Goal: Task Accomplishment & Management: Use online tool/utility

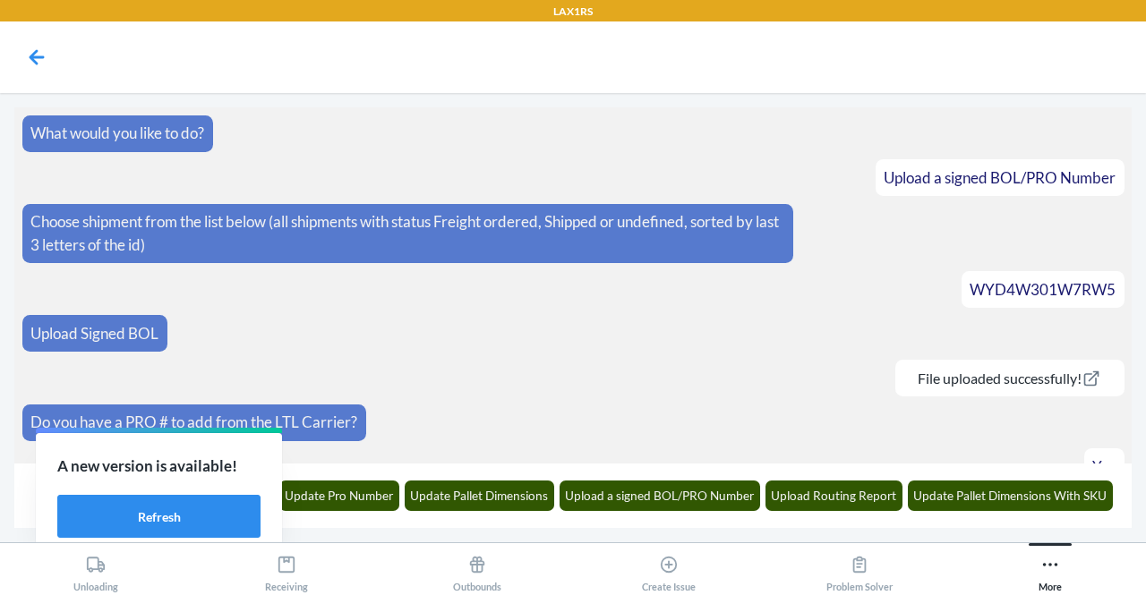
scroll to position [330, 0]
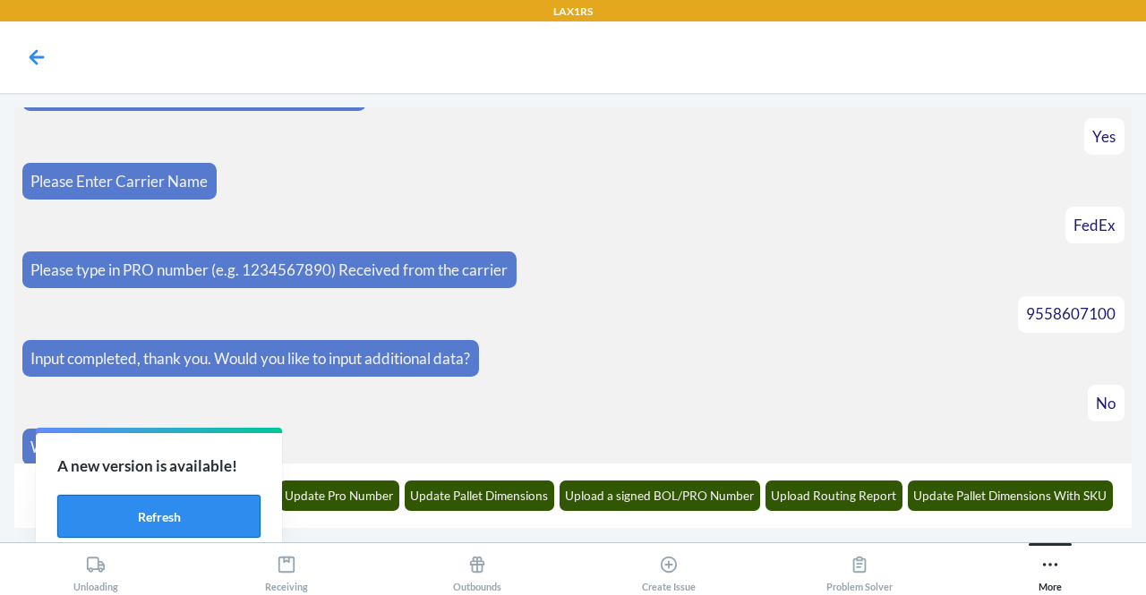
click at [157, 508] on button "Refresh" at bounding box center [158, 516] width 203 height 43
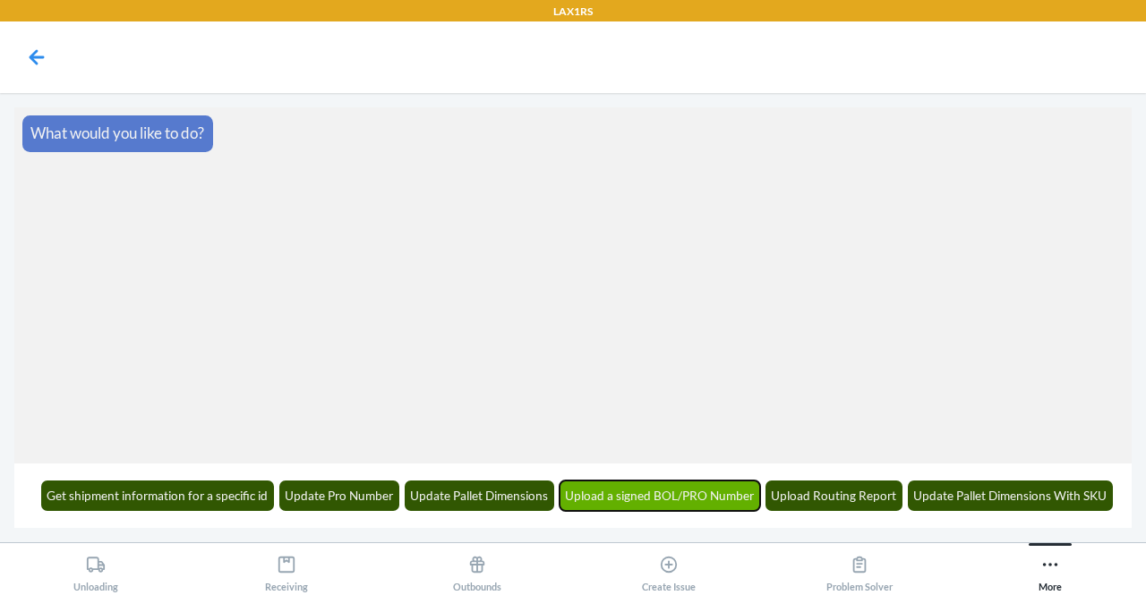
click at [688, 508] on button "Upload a signed BOL/PRO Number" at bounding box center [659, 496] width 201 height 30
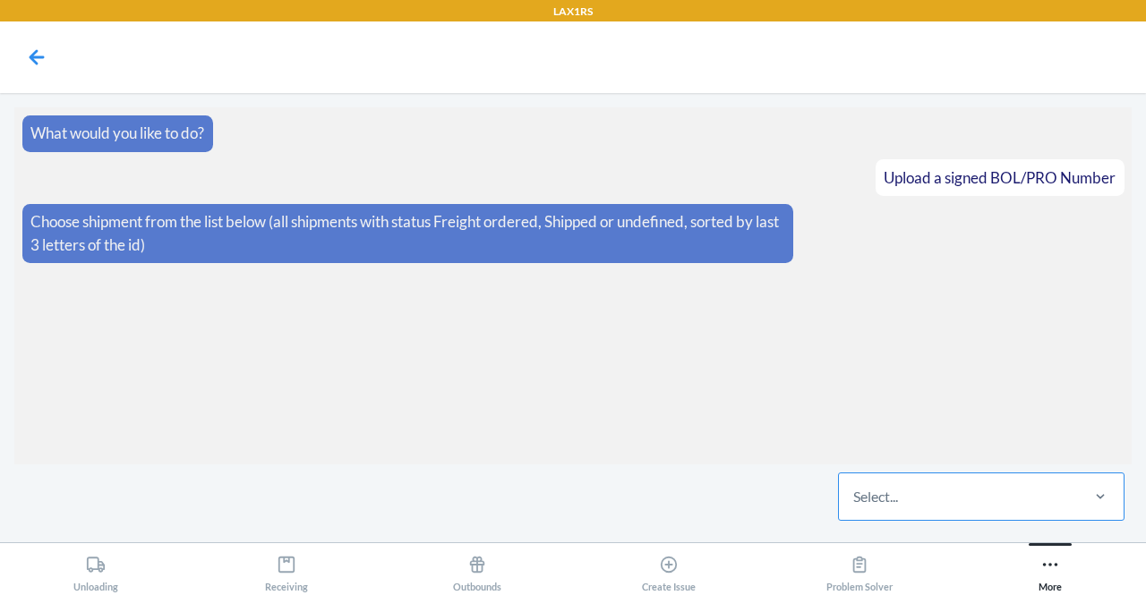
click at [992, 493] on div "Select..." at bounding box center [958, 496] width 238 height 47
click at [855, 493] on input "Select..." at bounding box center [854, 496] width 2 height 21
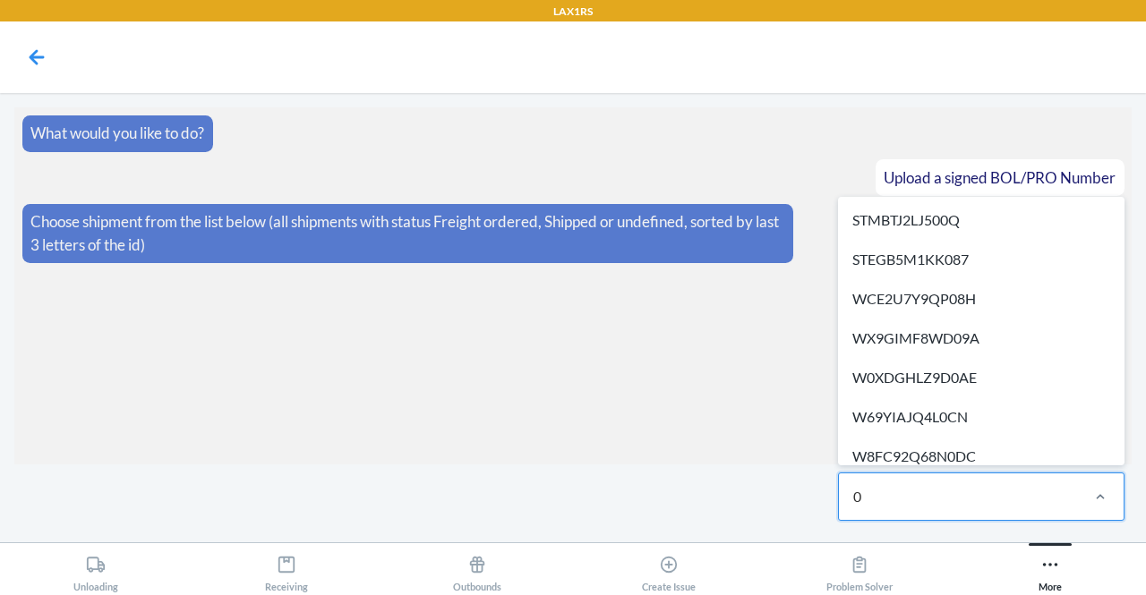
type input "0q"
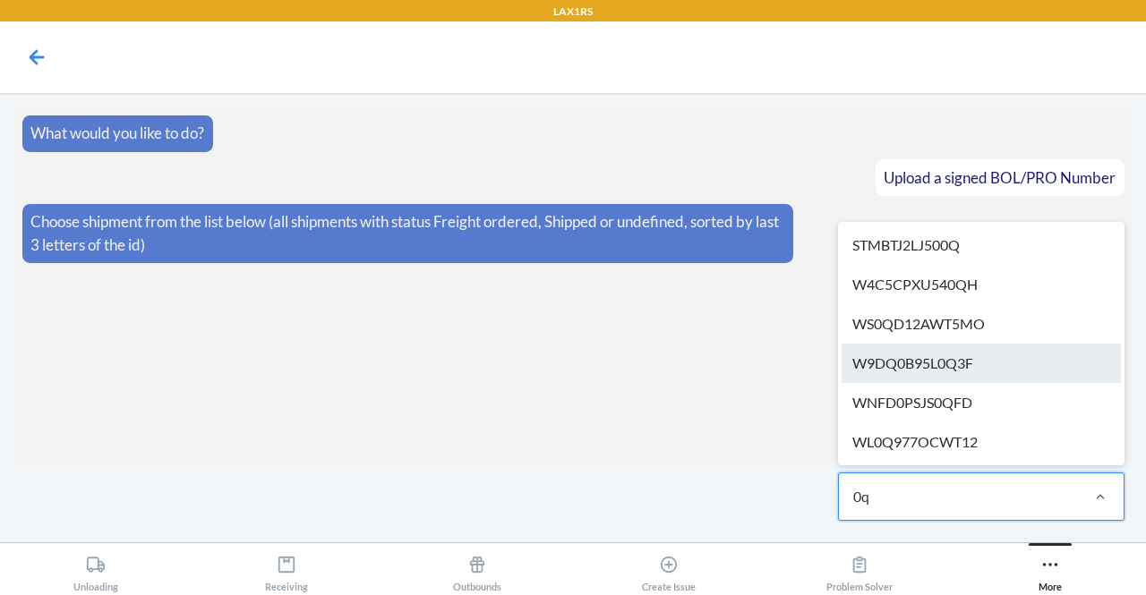
click at [951, 369] on div "W9DQ0B95L0Q3F" at bounding box center [980, 363] width 279 height 39
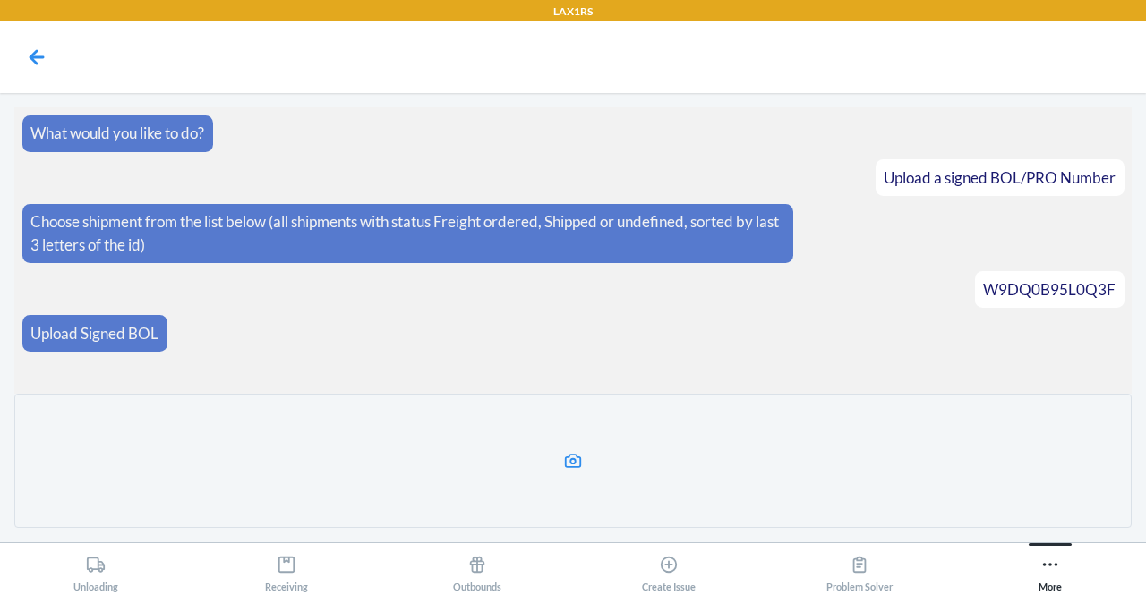
click at [574, 451] on icon at bounding box center [573, 461] width 21 height 21
click at [0, 0] on input "file" at bounding box center [0, 0] width 0 height 0
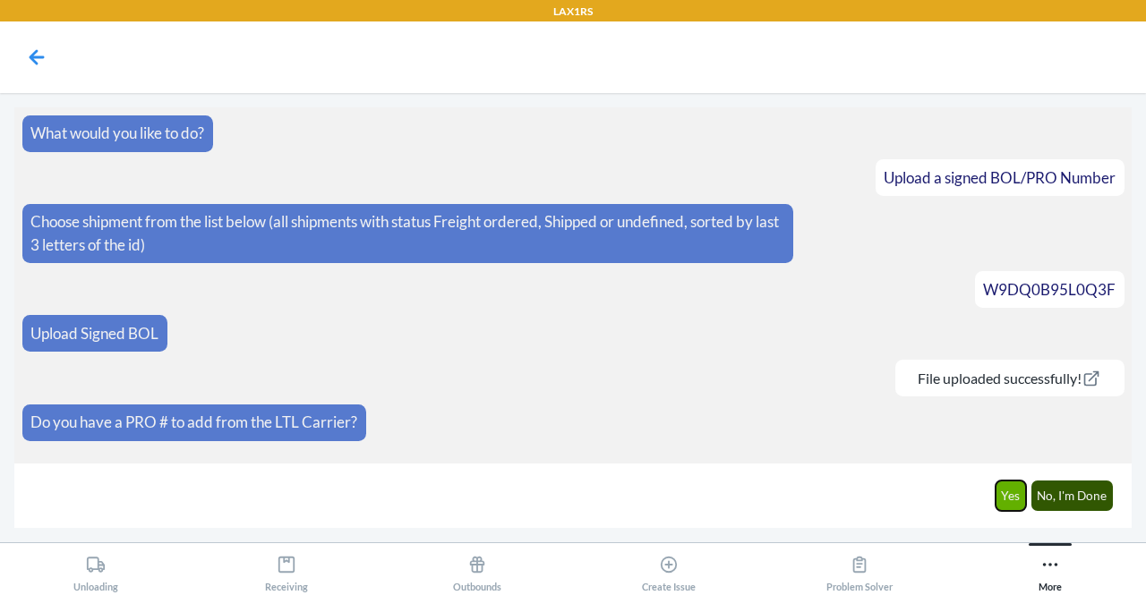
click at [1017, 495] on button "Yes" at bounding box center [1010, 496] width 31 height 30
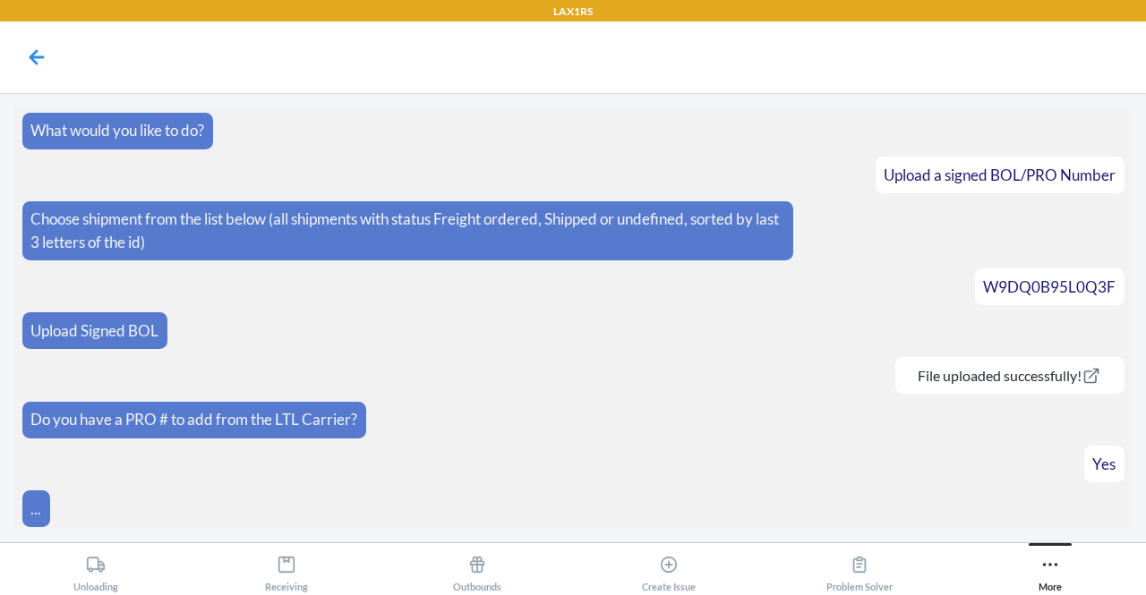
scroll to position [41, 0]
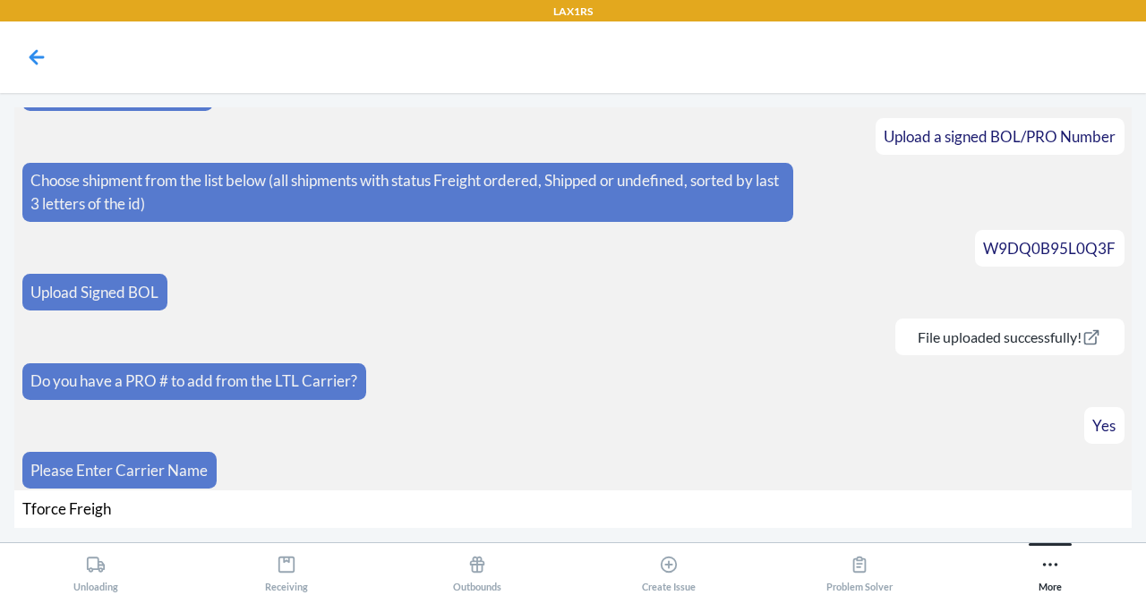
type input "Tforce Freight"
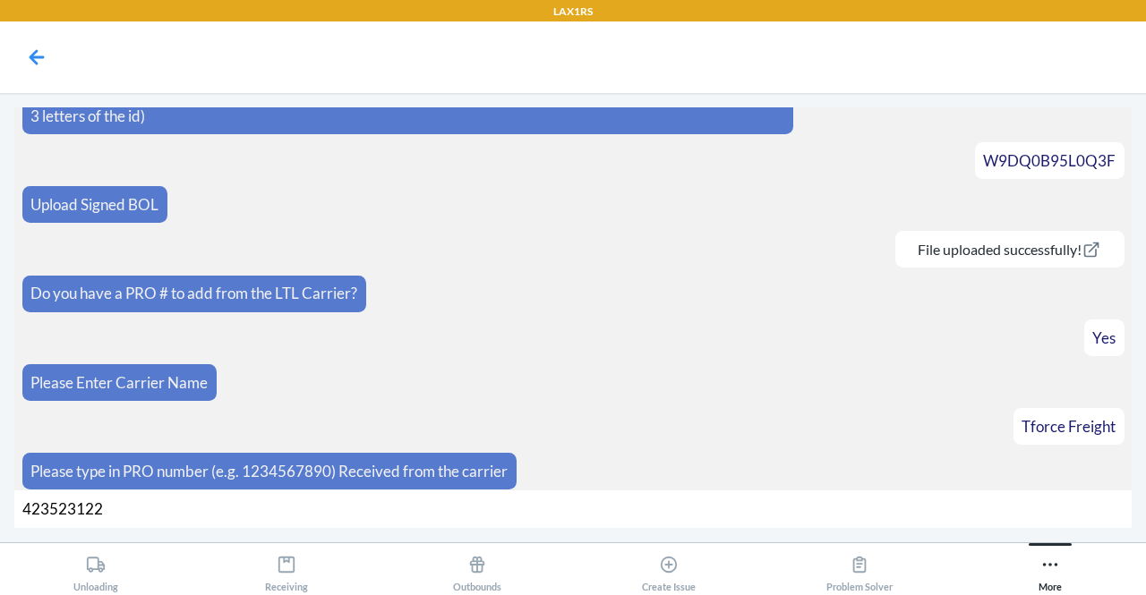
type input "423523122"
drag, startPoint x: 572, startPoint y: 439, endPoint x: 518, endPoint y: 622, distance: 190.3
drag, startPoint x: 518, startPoint y: 622, endPoint x: 385, endPoint y: 255, distance: 390.5
click at [385, 255] on article "File uploaded successfully!" at bounding box center [573, 249] width 1102 height 37
click at [690, 497] on input "423523122" at bounding box center [572, 509] width 1117 height 38
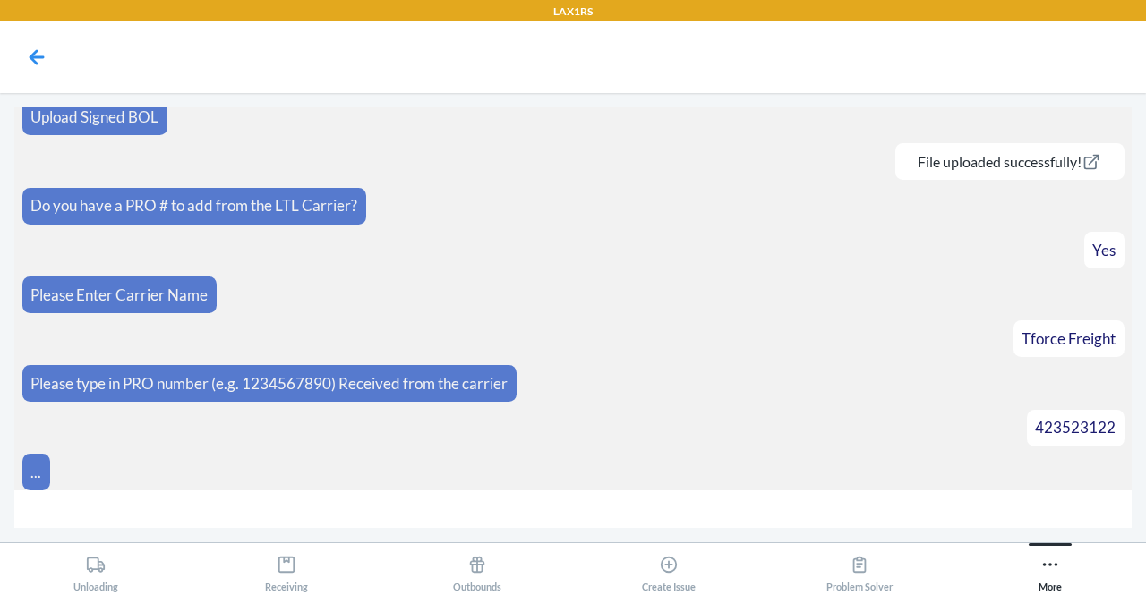
scroll to position [243, 0]
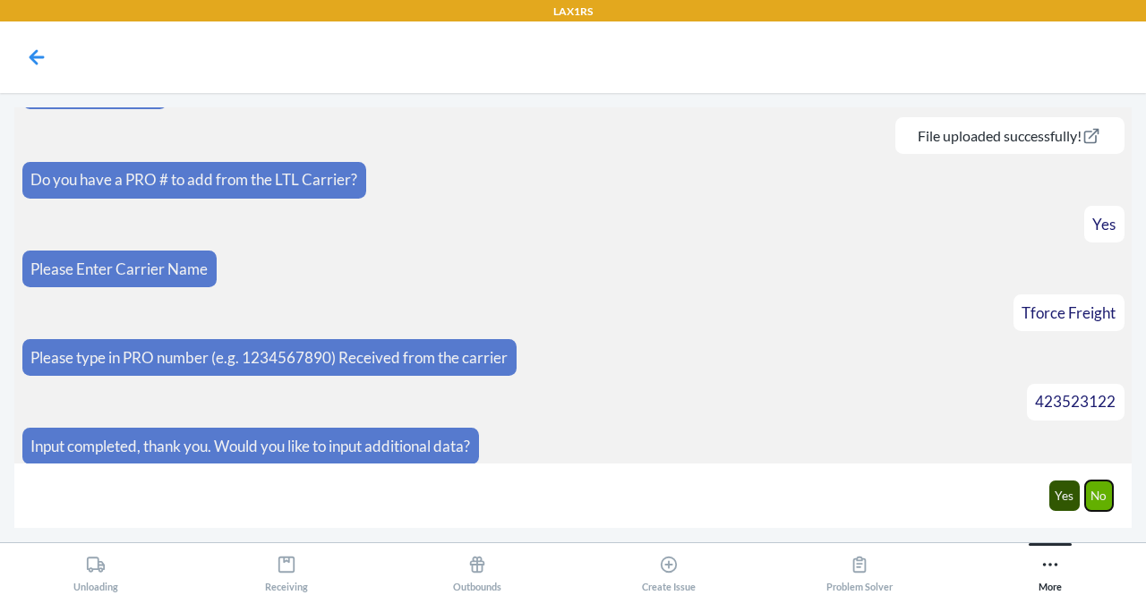
click at [1102, 499] on button "No" at bounding box center [1099, 496] width 29 height 30
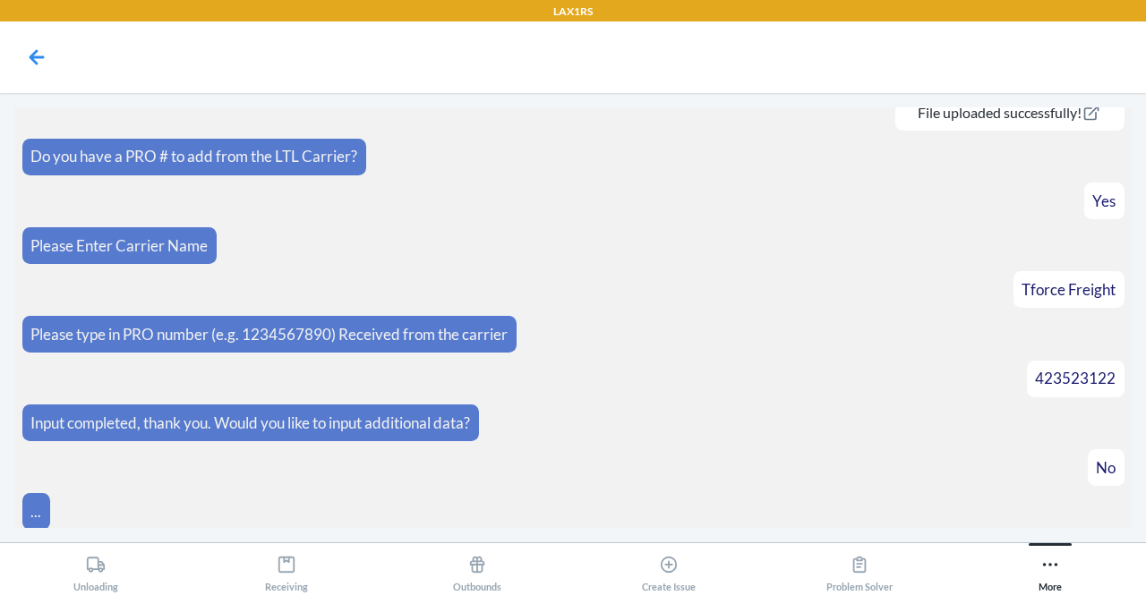
scroll to position [330, 0]
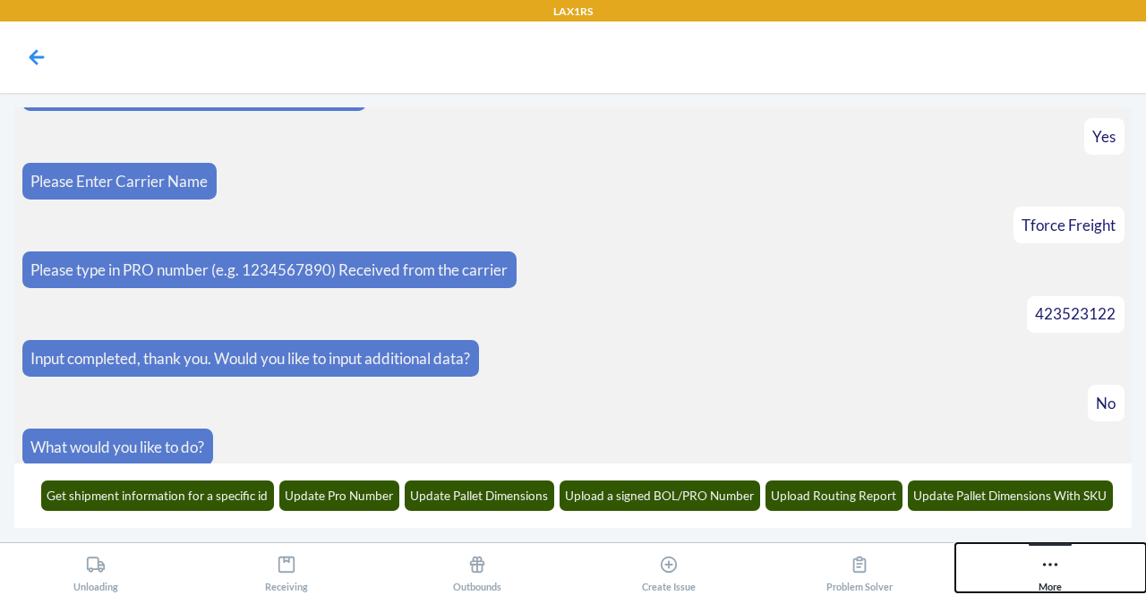
click at [1040, 567] on icon at bounding box center [1050, 565] width 20 height 20
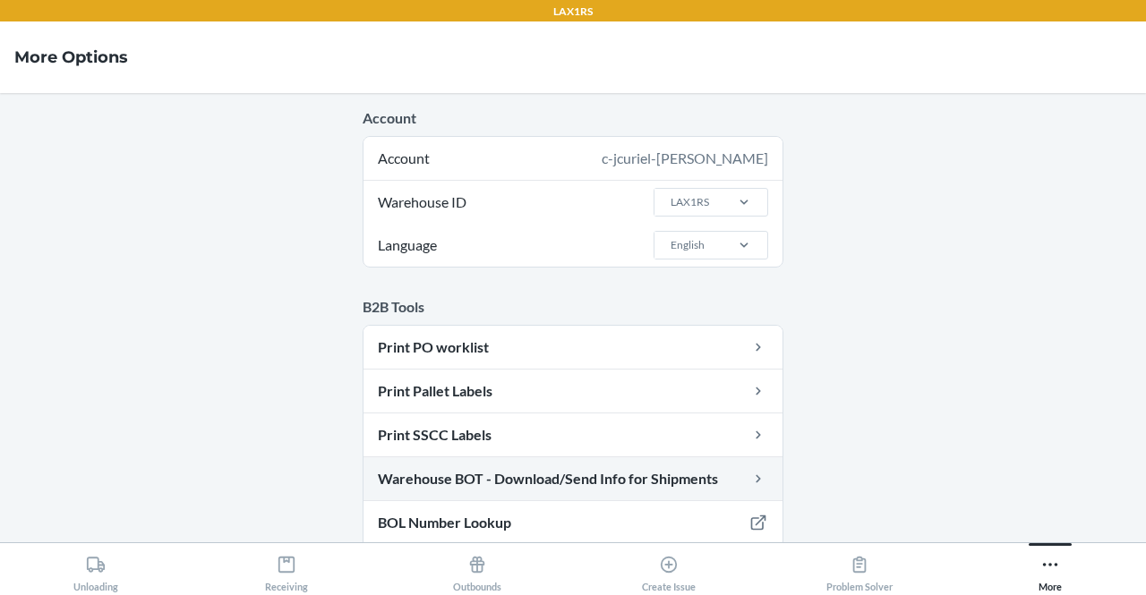
click at [693, 473] on link "Warehouse BOT - Download/Send Info for Shipments" at bounding box center [572, 478] width 419 height 43
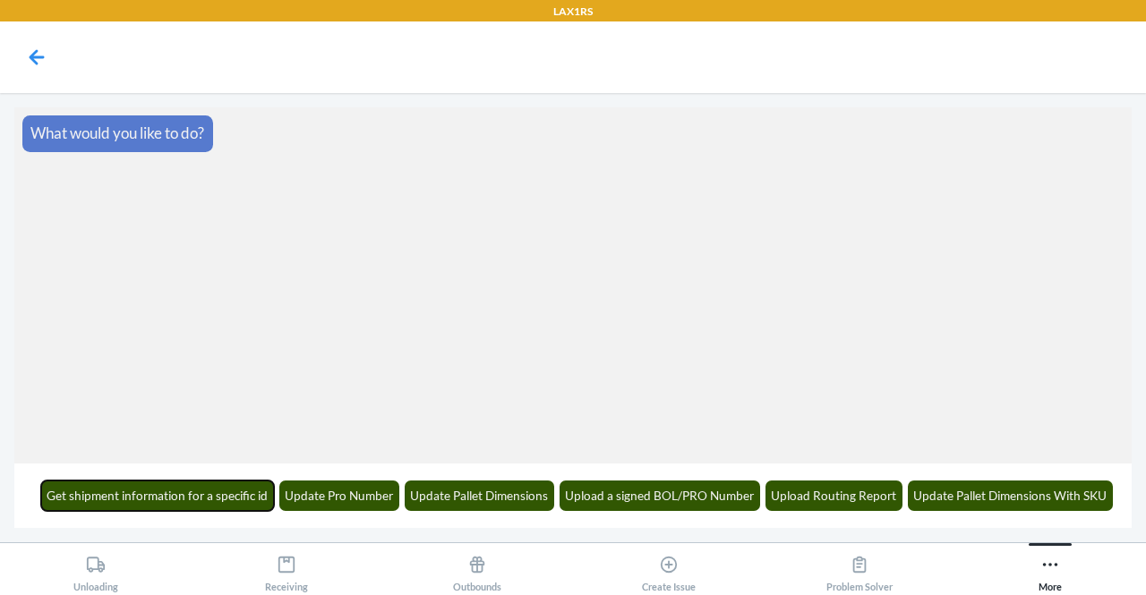
click at [215, 484] on button "Get shipment information for a specific id" at bounding box center [158, 496] width 234 height 30
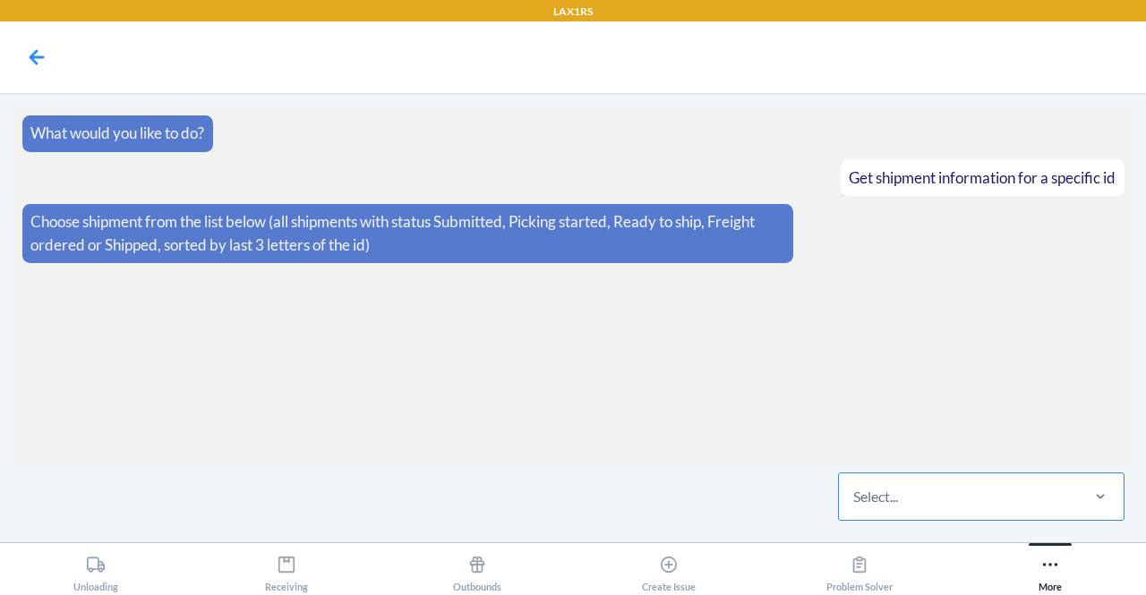
click at [906, 477] on div "Select..." at bounding box center [958, 496] width 238 height 47
click at [855, 486] on input "Select..." at bounding box center [854, 496] width 2 height 21
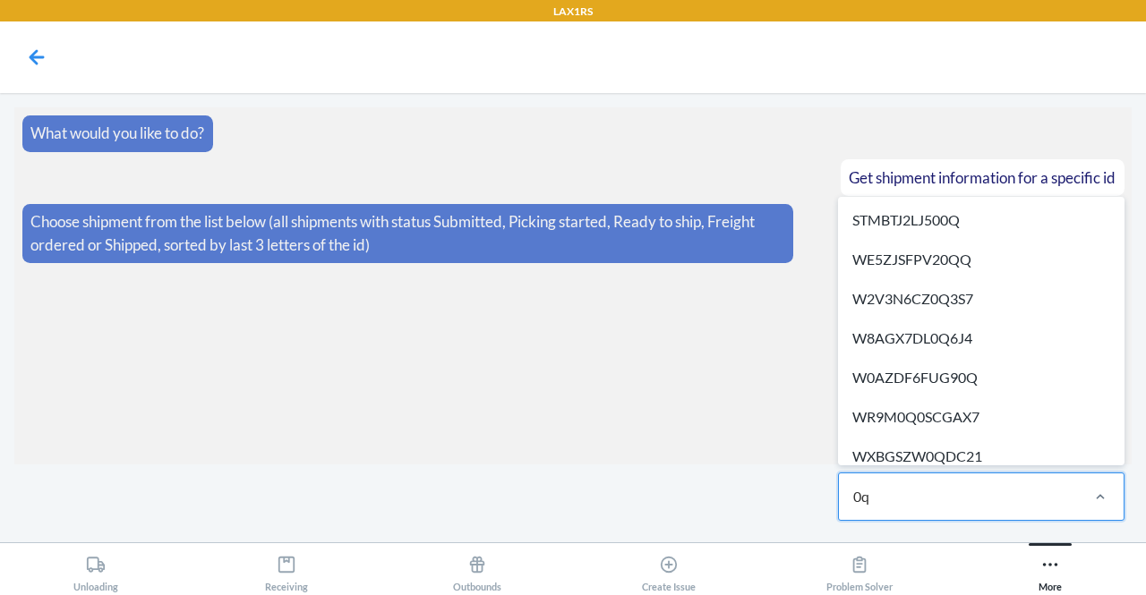
type input "0q3"
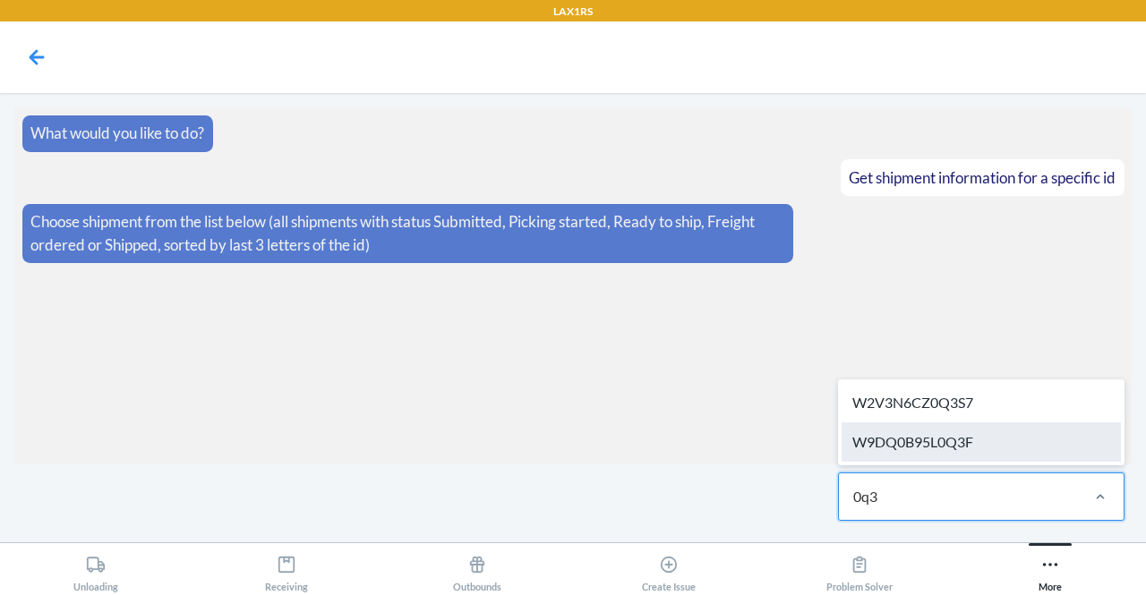
click at [942, 451] on div "W9DQ0B95L0Q3F" at bounding box center [980, 441] width 279 height 39
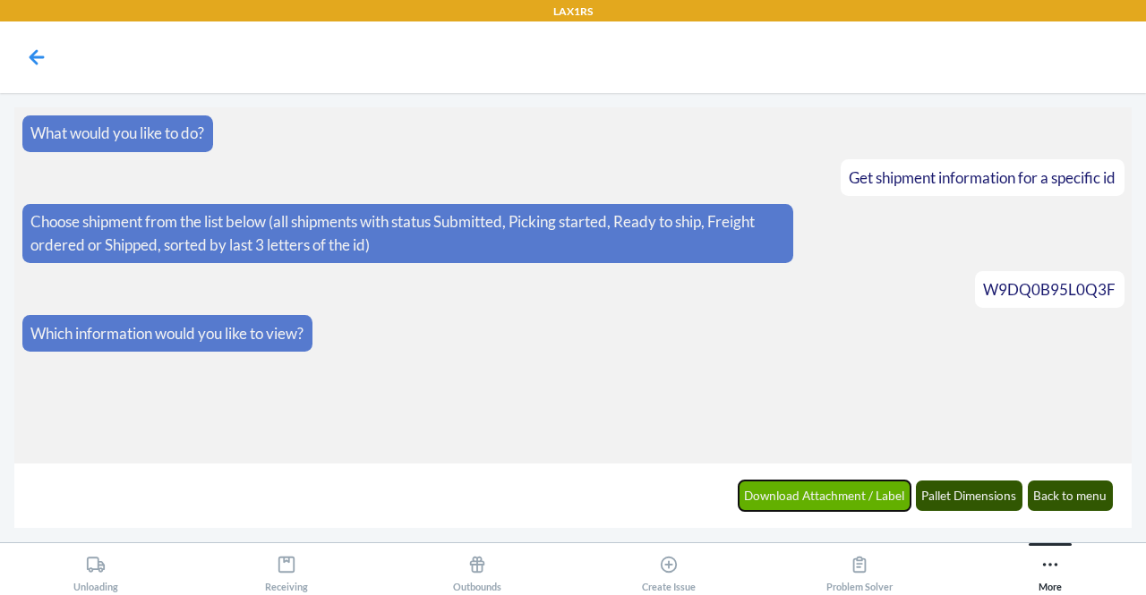
click at [866, 499] on button "Download Attachment / Label" at bounding box center [824, 496] width 173 height 30
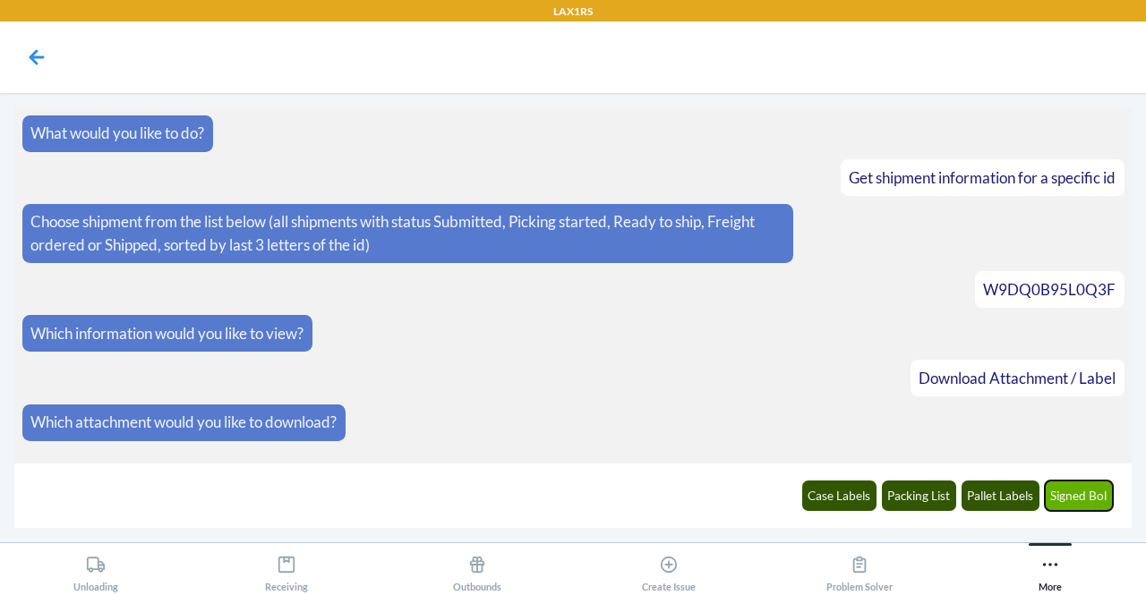
click at [1085, 500] on button "Signed Bol" at bounding box center [1079, 496] width 69 height 30
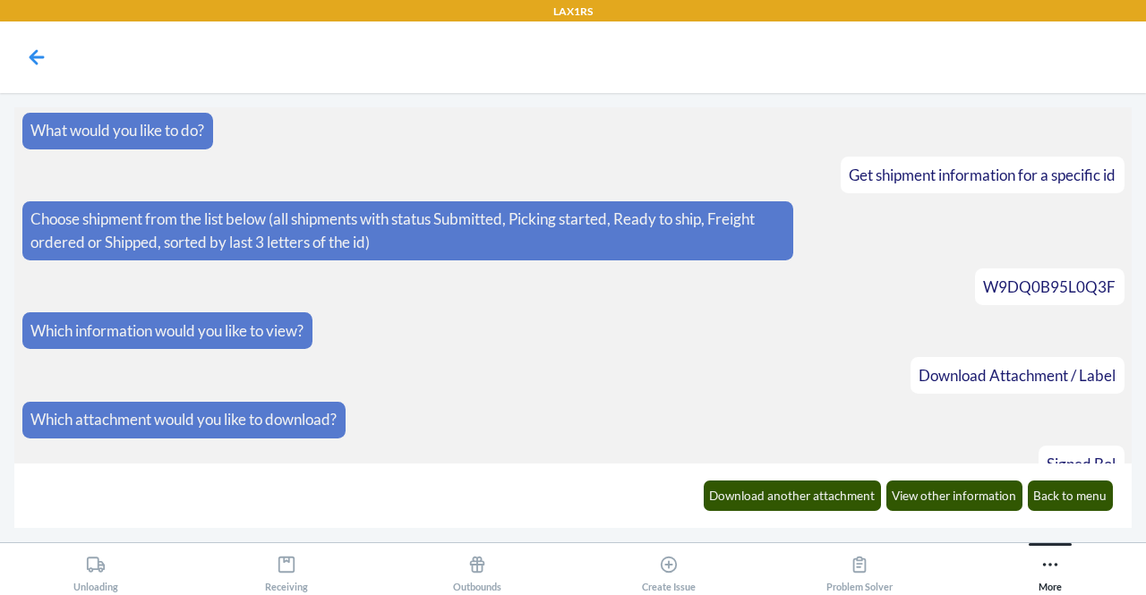
scroll to position [67, 0]
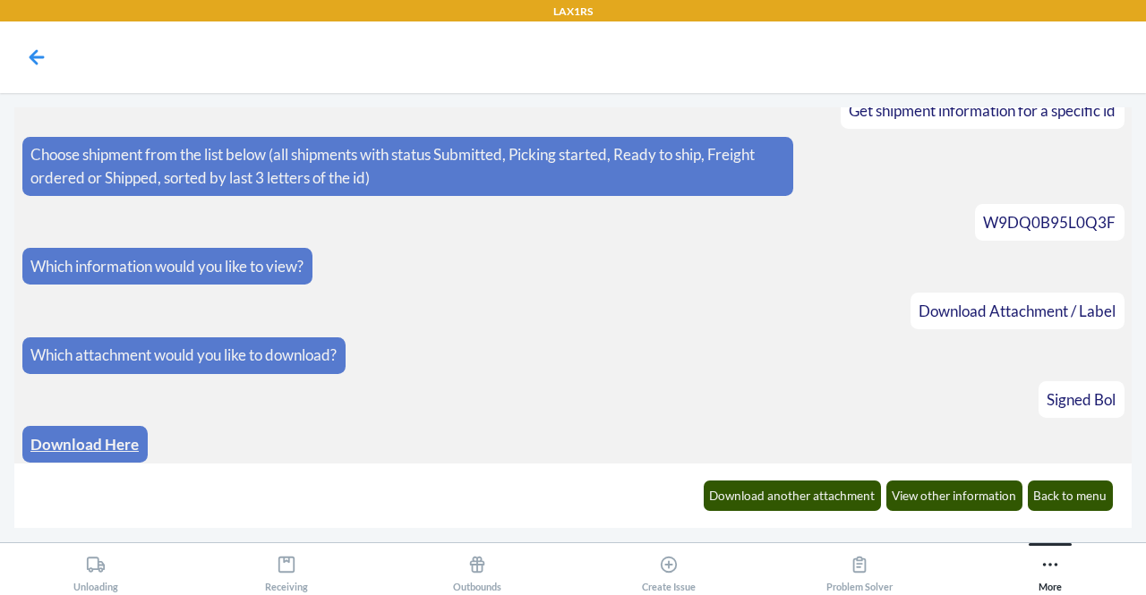
click at [113, 435] on link "Download Here" at bounding box center [84, 444] width 108 height 19
click at [1067, 484] on button "Back to menu" at bounding box center [1071, 496] width 86 height 30
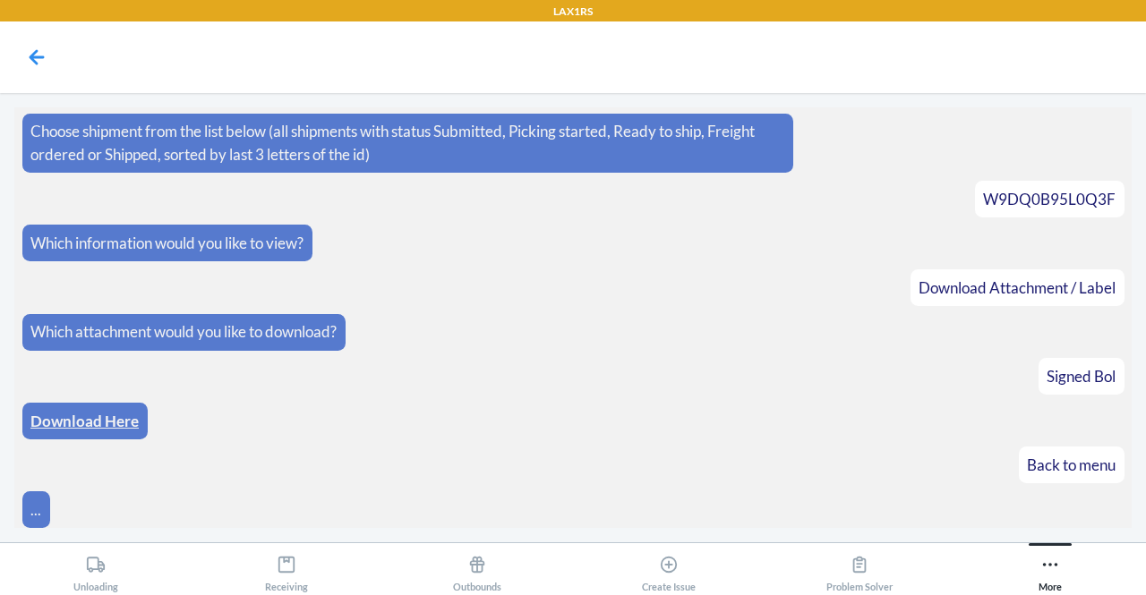
scroll to position [155, 0]
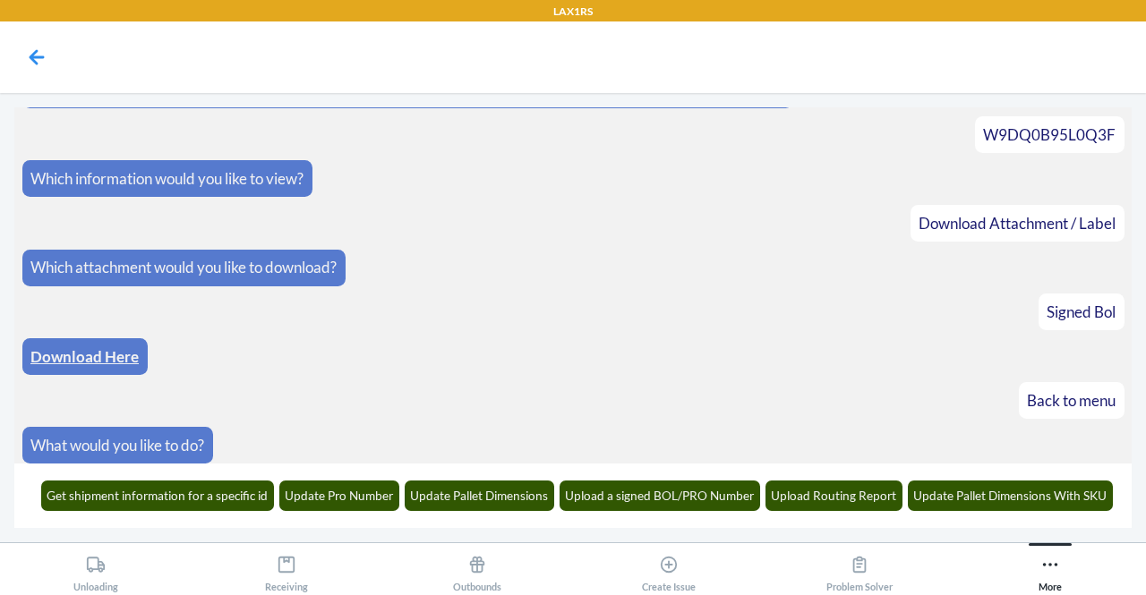
drag, startPoint x: 951, startPoint y: 278, endPoint x: 648, endPoint y: 180, distance: 319.0
drag, startPoint x: 648, startPoint y: 180, endPoint x: 573, endPoint y: 162, distance: 77.3
click at [573, 162] on article "Which information would you like to view?" at bounding box center [573, 178] width 1102 height 37
click at [740, 240] on section "What would you like to do? Get shipment information for a specific id Choose sh…" at bounding box center [572, 285] width 1117 height 356
click at [674, 497] on button "Upload a signed BOL/PRO Number" at bounding box center [659, 496] width 201 height 30
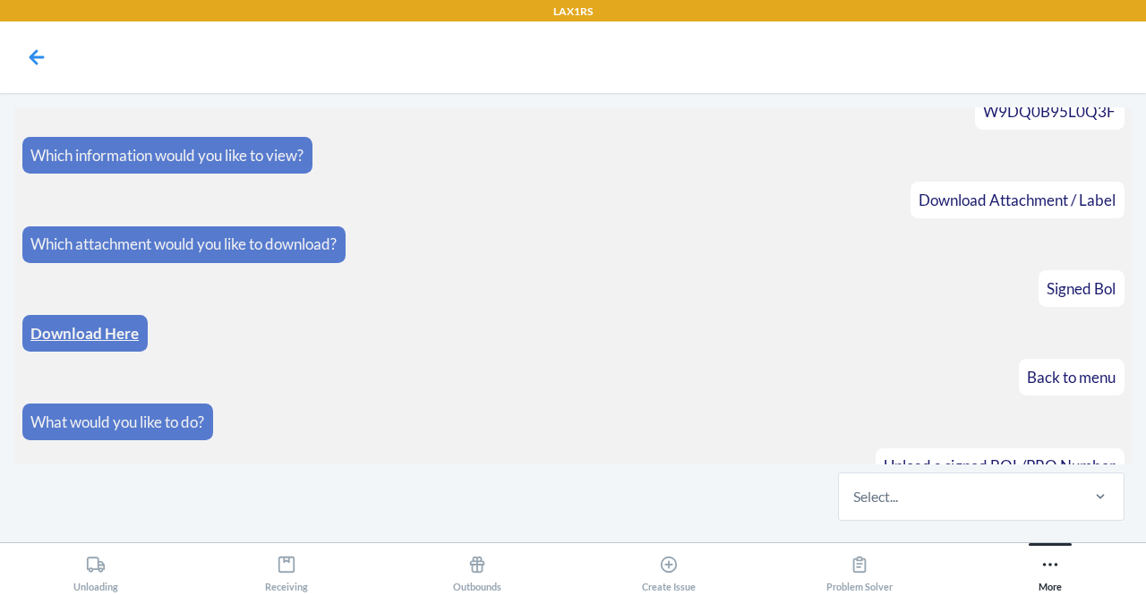
scroll to position [264, 0]
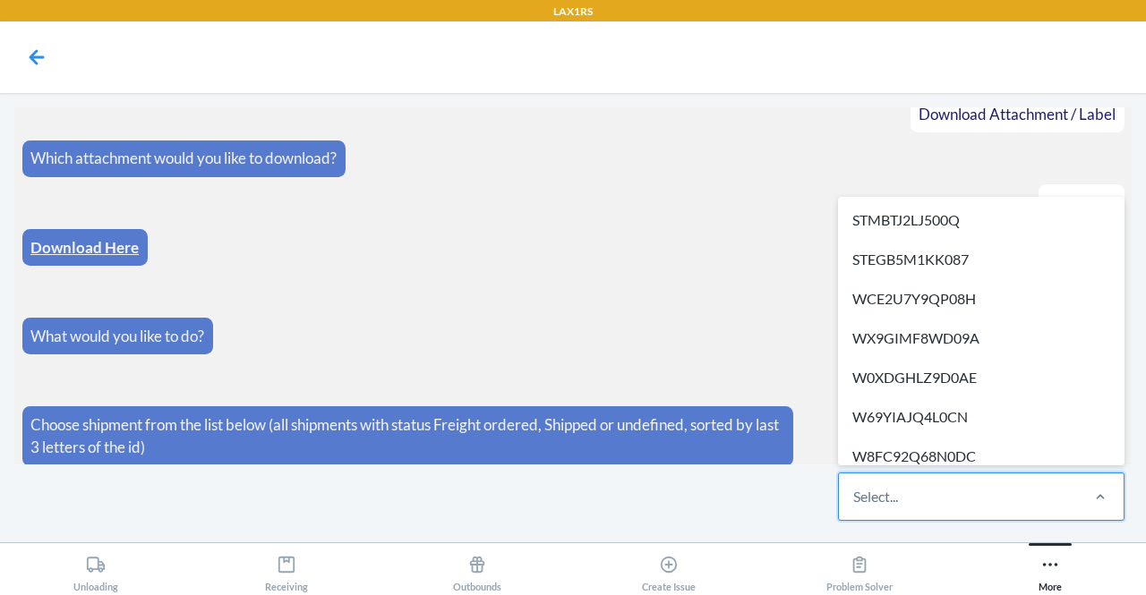
click at [977, 489] on div "Select..." at bounding box center [958, 496] width 238 height 47
click at [855, 489] on input "option STMBTJ2LJ500Q focused, 1 of 523. 523 results available. Use Up and Down …" at bounding box center [854, 496] width 2 height 21
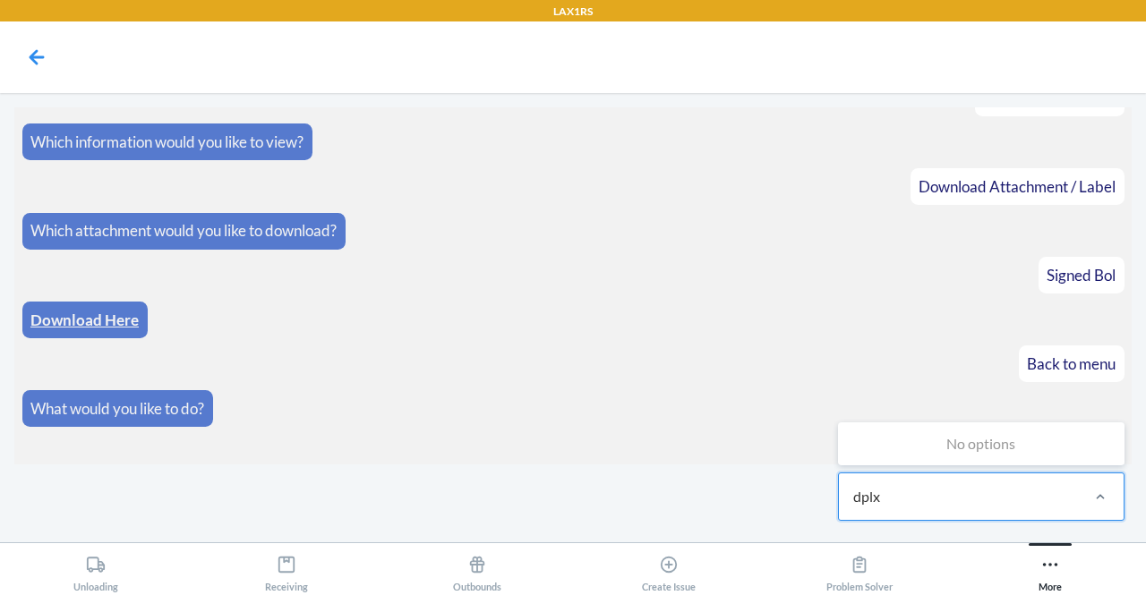
scroll to position [175, 0]
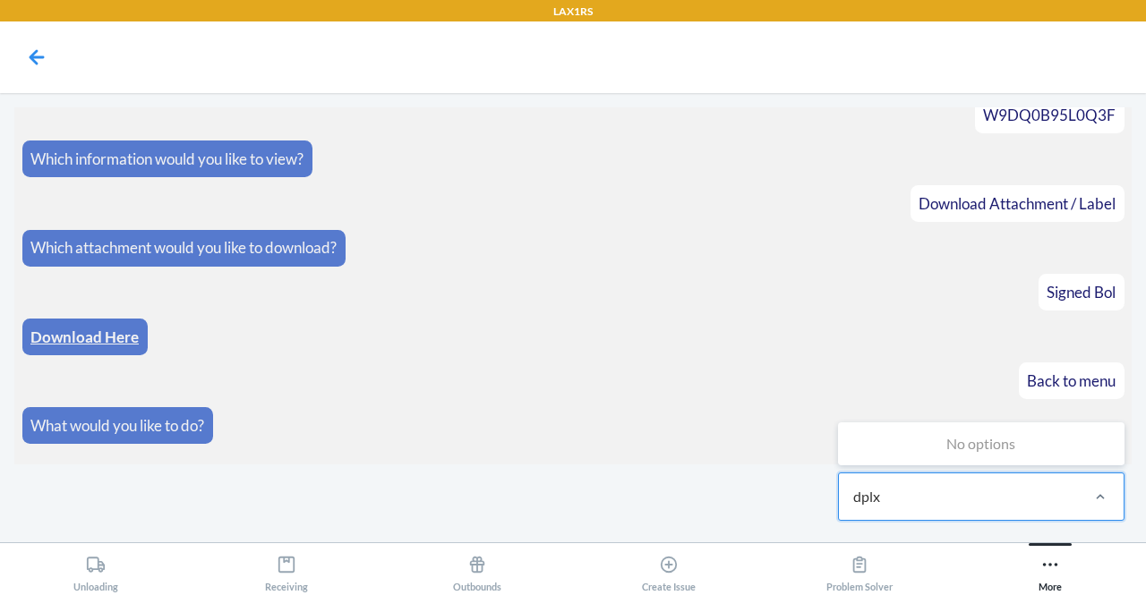
type input "dplx"
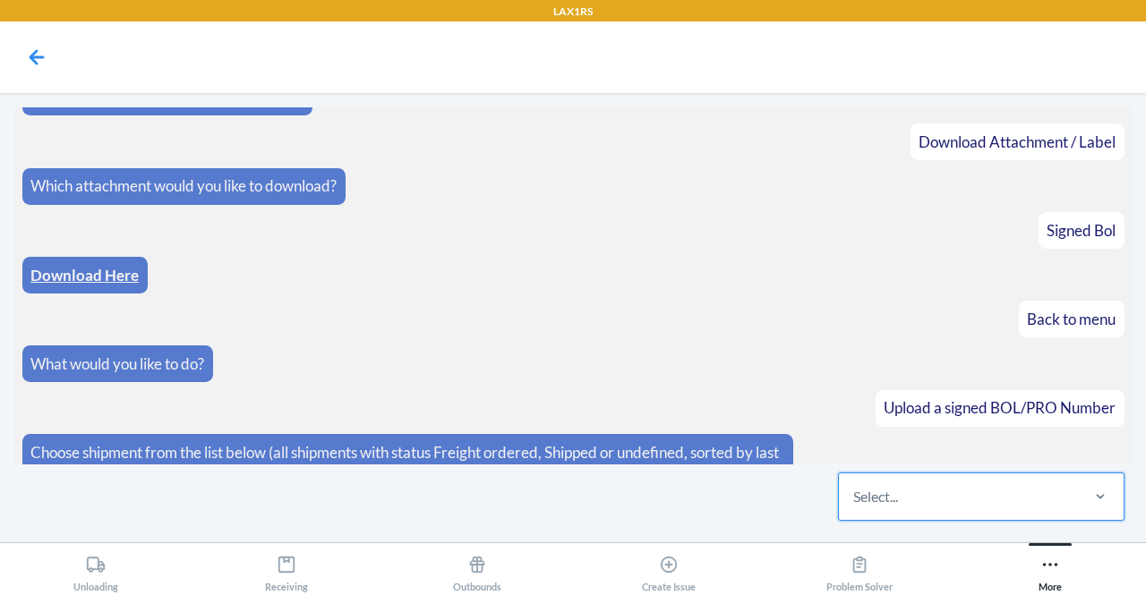
scroll to position [264, 0]
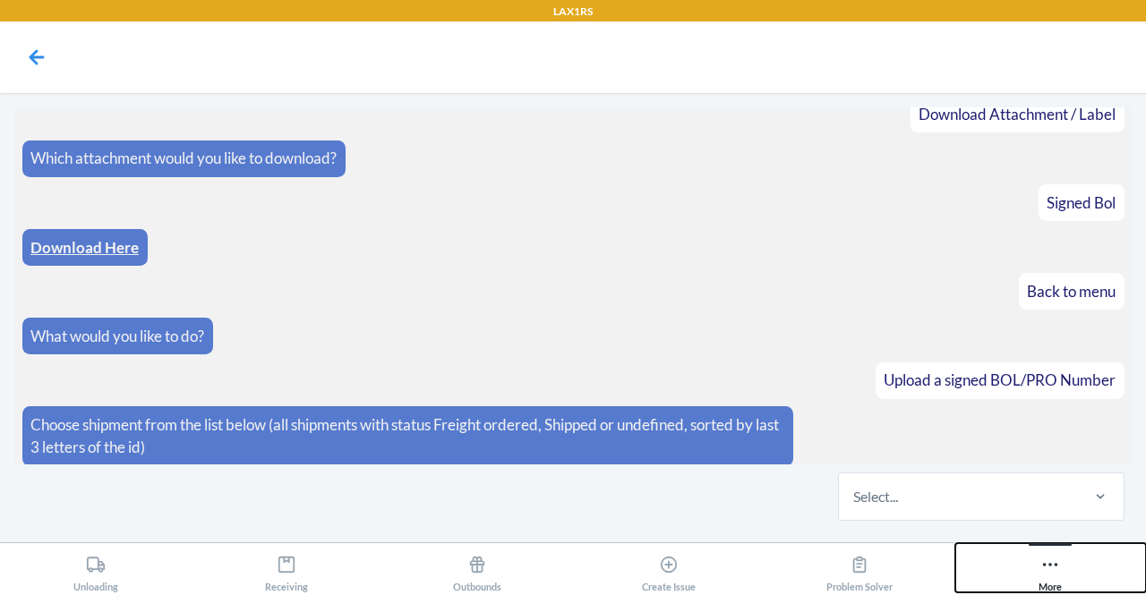
click at [1033, 579] on button "More" at bounding box center [1050, 567] width 191 height 49
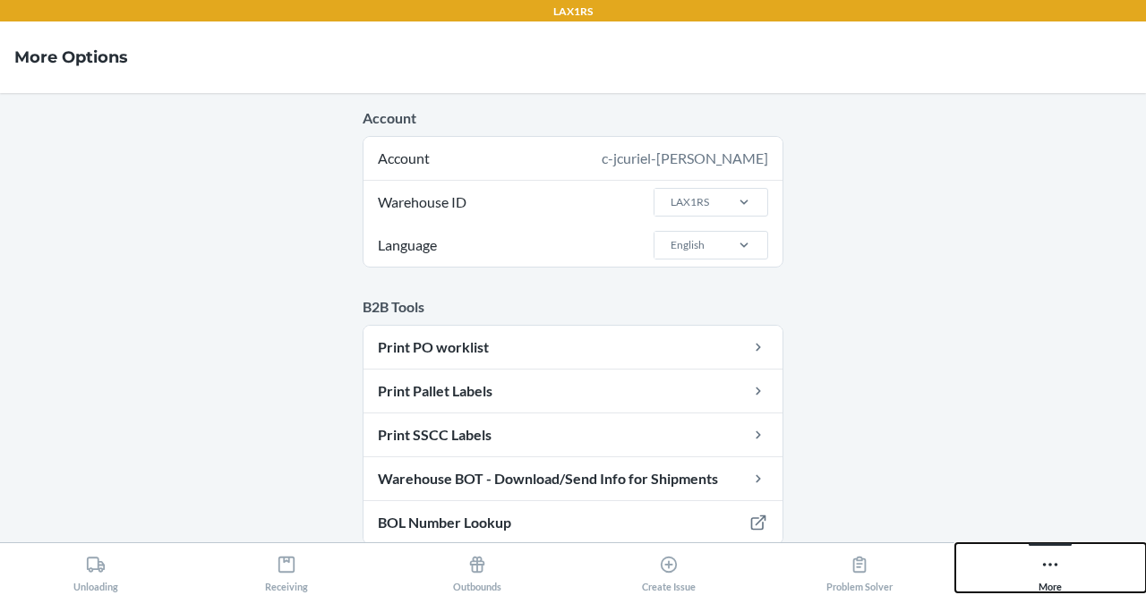
click at [1053, 559] on icon at bounding box center [1050, 565] width 20 height 20
click at [1053, 557] on icon at bounding box center [1050, 565] width 20 height 20
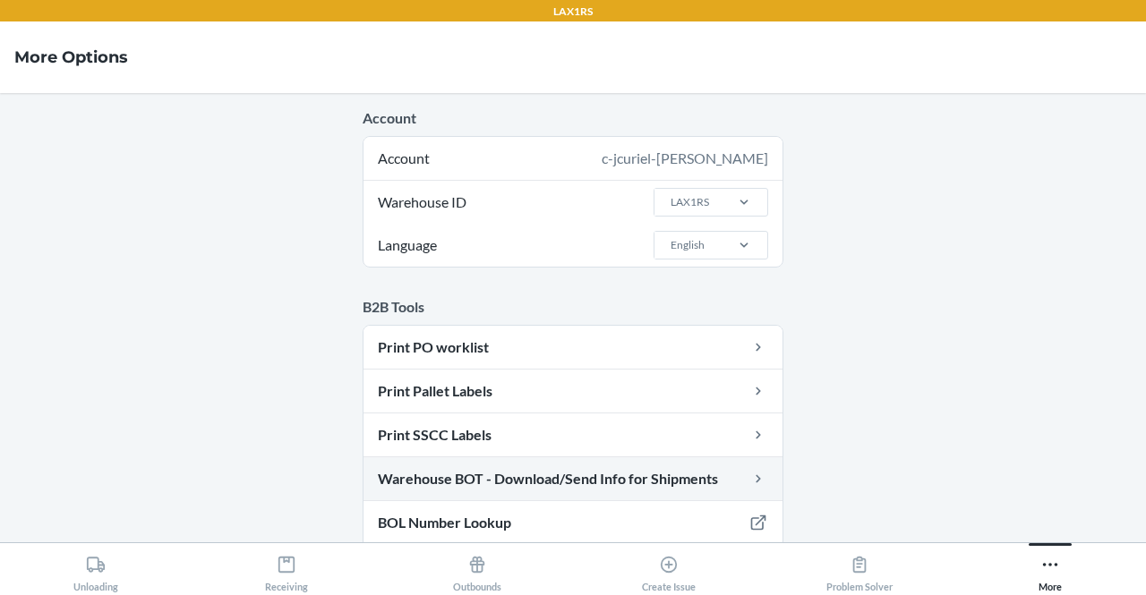
click at [644, 482] on link "Warehouse BOT - Download/Send Info for Shipments" at bounding box center [572, 478] width 419 height 43
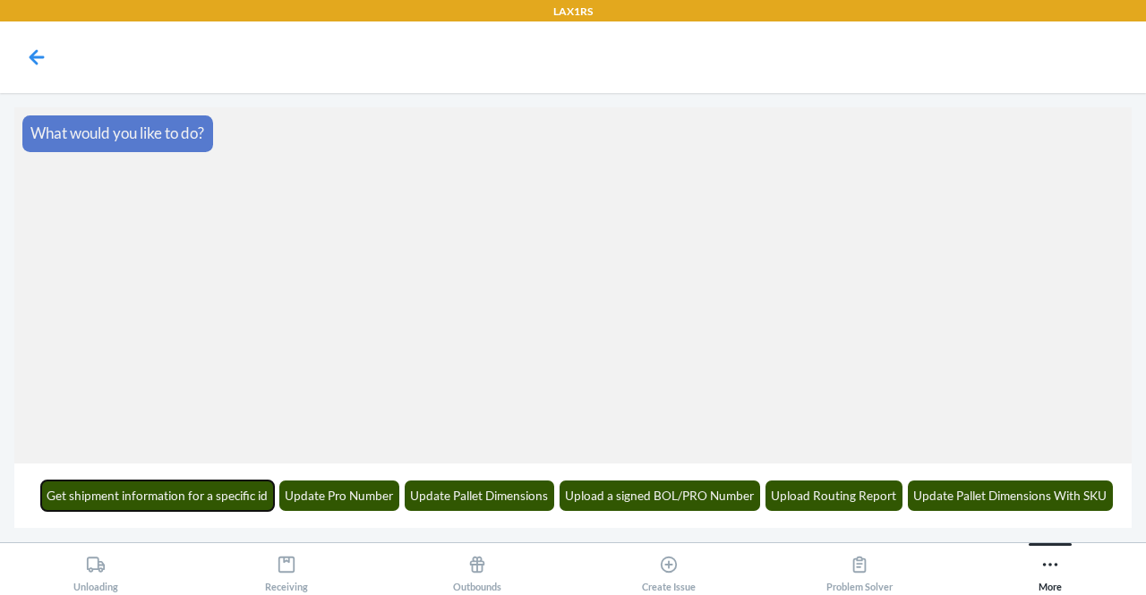
click at [171, 511] on button "Get shipment information for a specific id" at bounding box center [158, 496] width 234 height 30
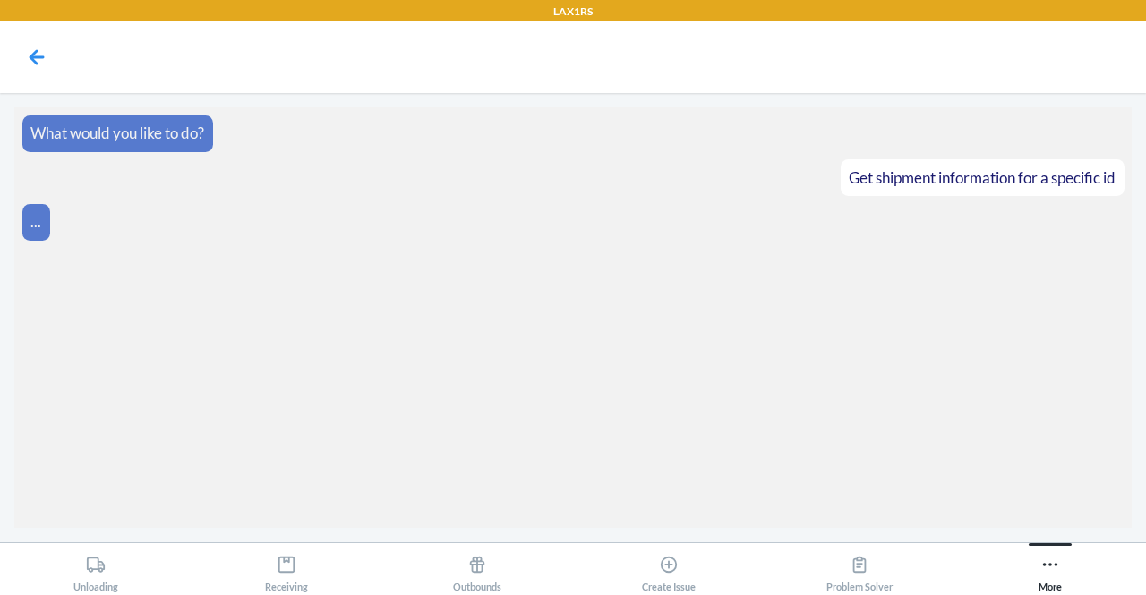
click at [174, 490] on section "What would you like to do? Get shipment information for a specific id ..." at bounding box center [572, 317] width 1117 height 421
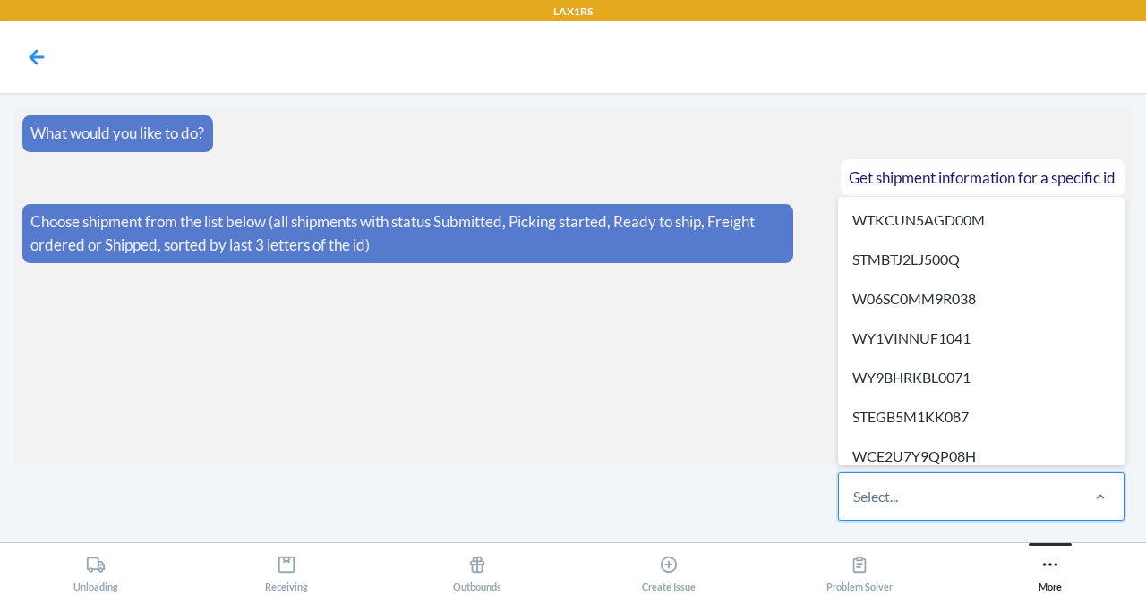
click at [972, 489] on div "Select..." at bounding box center [958, 496] width 238 height 47
click at [855, 489] on input "option WTKCUN5AGD00M focused, 1 of 591. 591 results available. Use Up and Down …" at bounding box center [854, 496] width 2 height 21
type input "d"
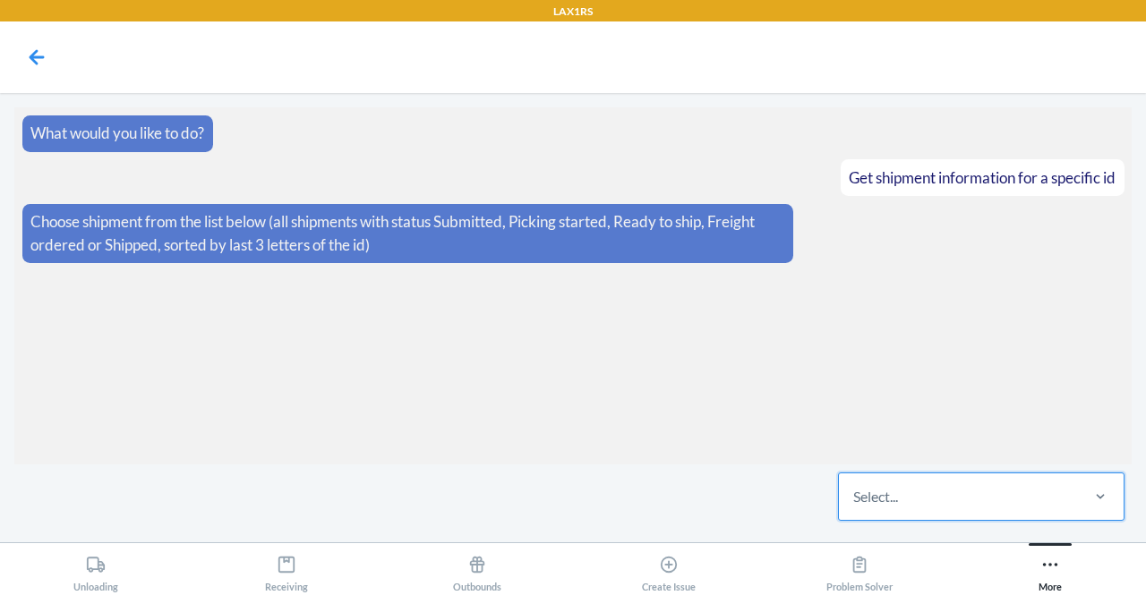
click at [1008, 489] on div "Select..." at bounding box center [958, 496] width 238 height 47
click at [855, 489] on input "0 results available. Select is focused ,type to refine list, press Down to open…" at bounding box center [854, 496] width 2 height 21
click at [595, 160] on article "Get shipment information for a specific id" at bounding box center [573, 177] width 1102 height 37
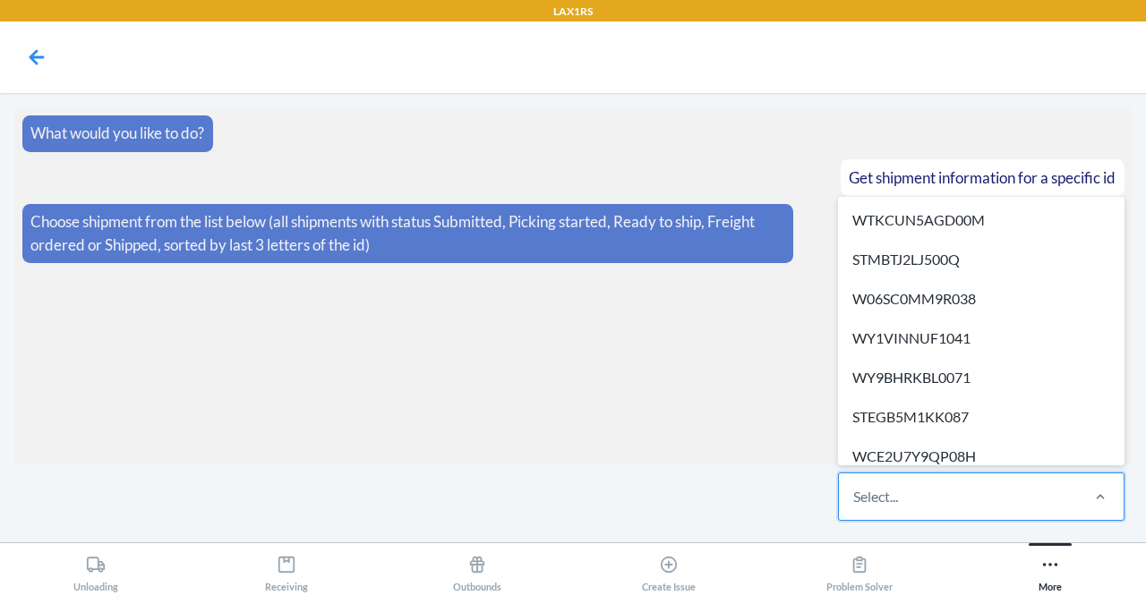
click at [912, 495] on div "Select..." at bounding box center [958, 496] width 238 height 47
click at [855, 495] on input "option WTKCUN5AGD00M focused, 1 of 591. 591 results available. Use Up and Down …" at bounding box center [854, 496] width 2 height 21
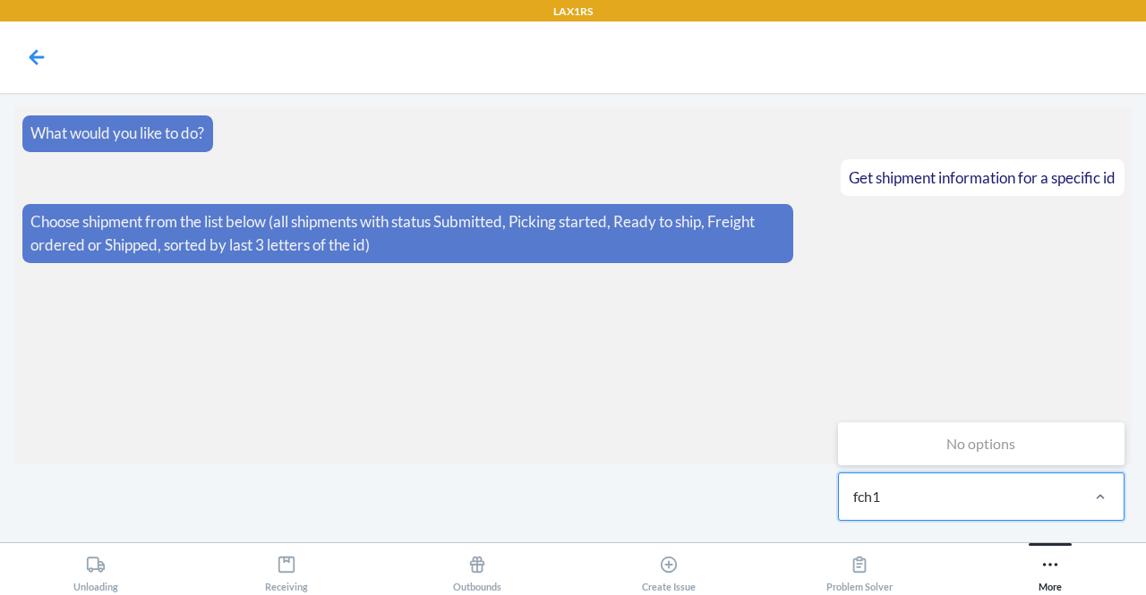
type input "fch1"
click at [1065, 568] on button "More" at bounding box center [1050, 567] width 191 height 49
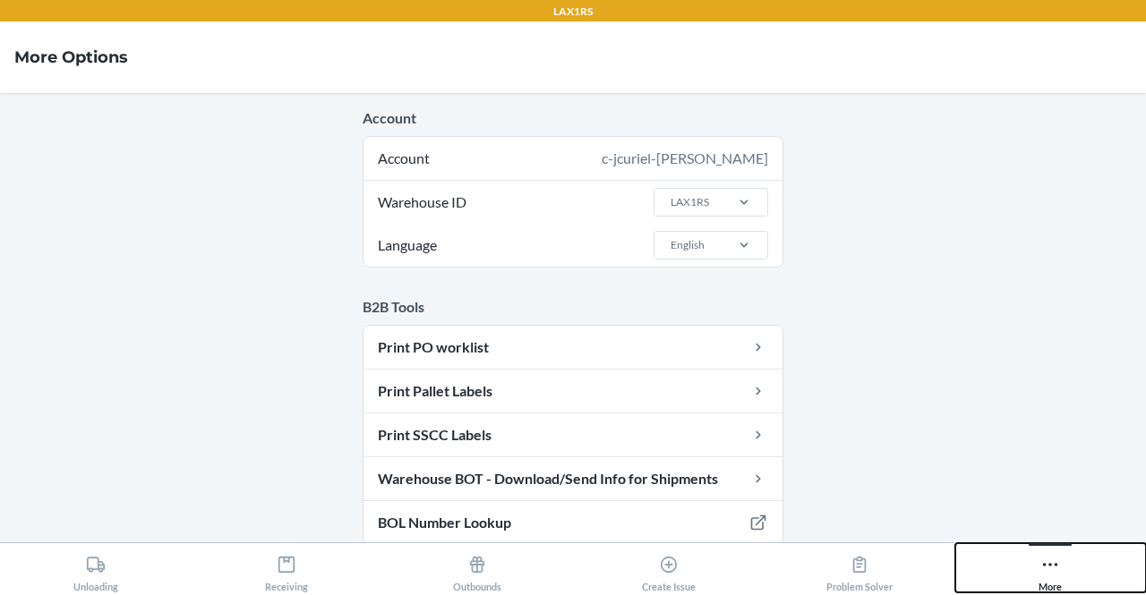
click at [1064, 567] on button "More" at bounding box center [1050, 567] width 191 height 49
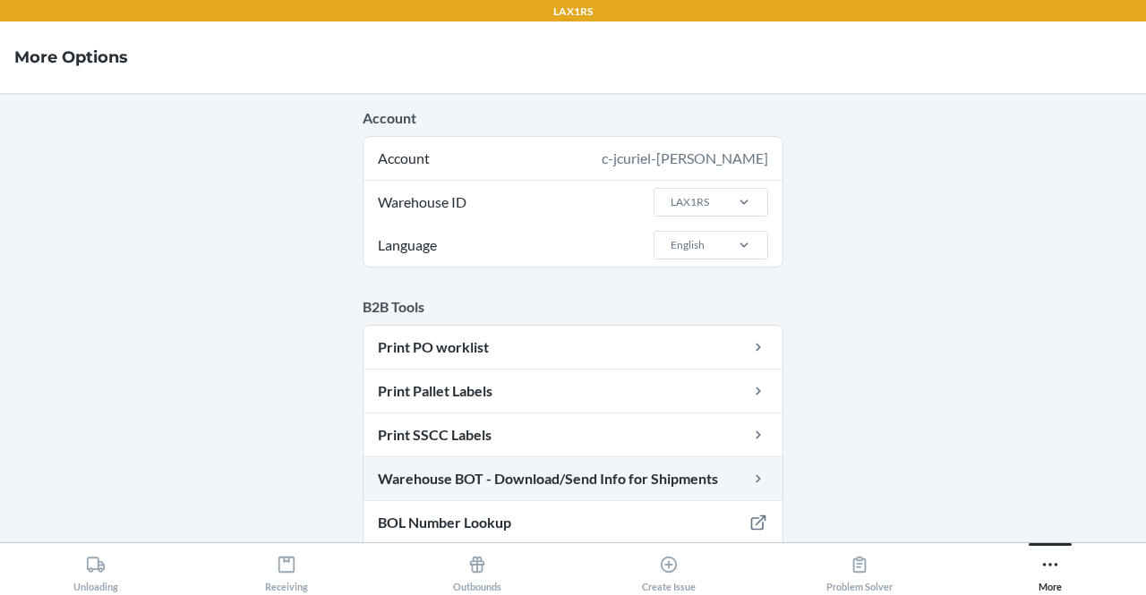
click at [517, 482] on link "Warehouse BOT - Download/Send Info for Shipments" at bounding box center [572, 478] width 419 height 43
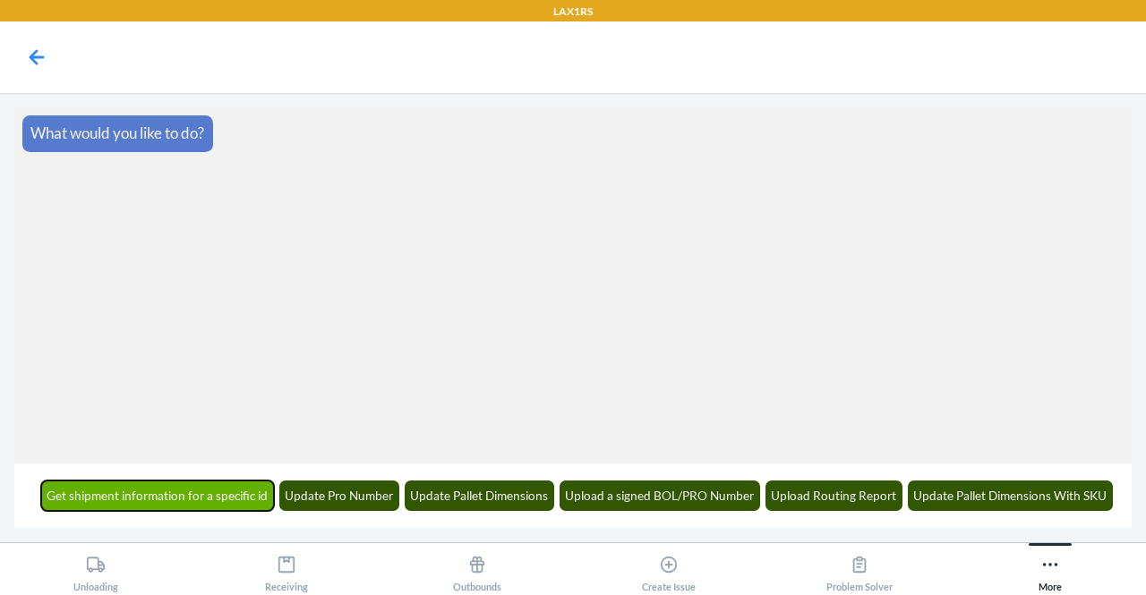
click at [119, 484] on button "Get shipment information for a specific id" at bounding box center [158, 496] width 234 height 30
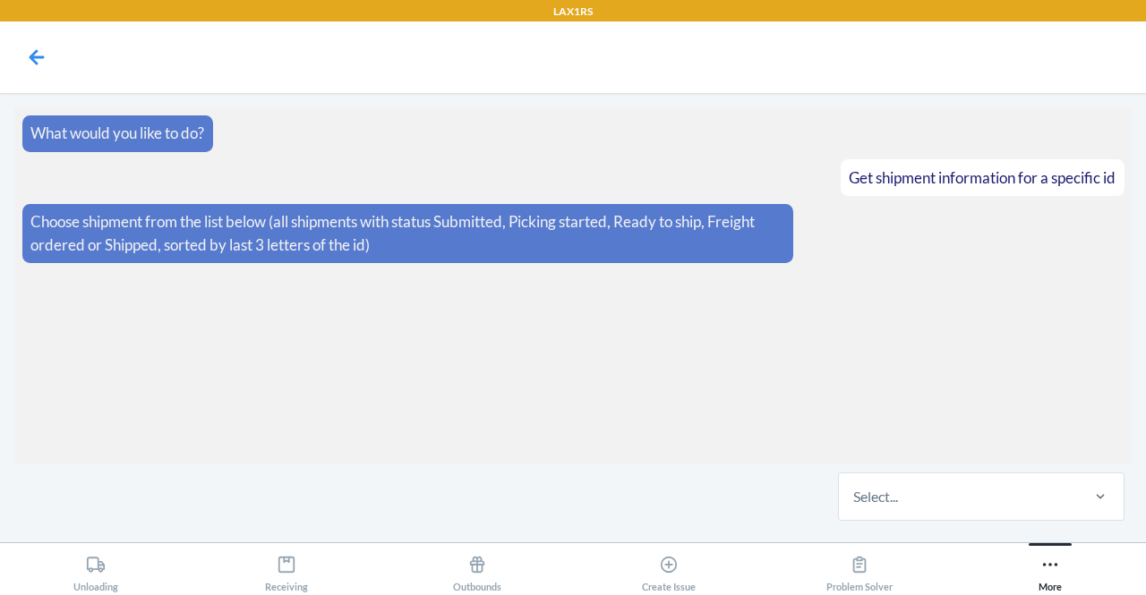
click at [1035, 533] on main "What would you like to do? Get shipment information for a specific id Choose sh…" at bounding box center [573, 317] width 1146 height 449
click at [1055, 561] on button "More" at bounding box center [1050, 567] width 191 height 49
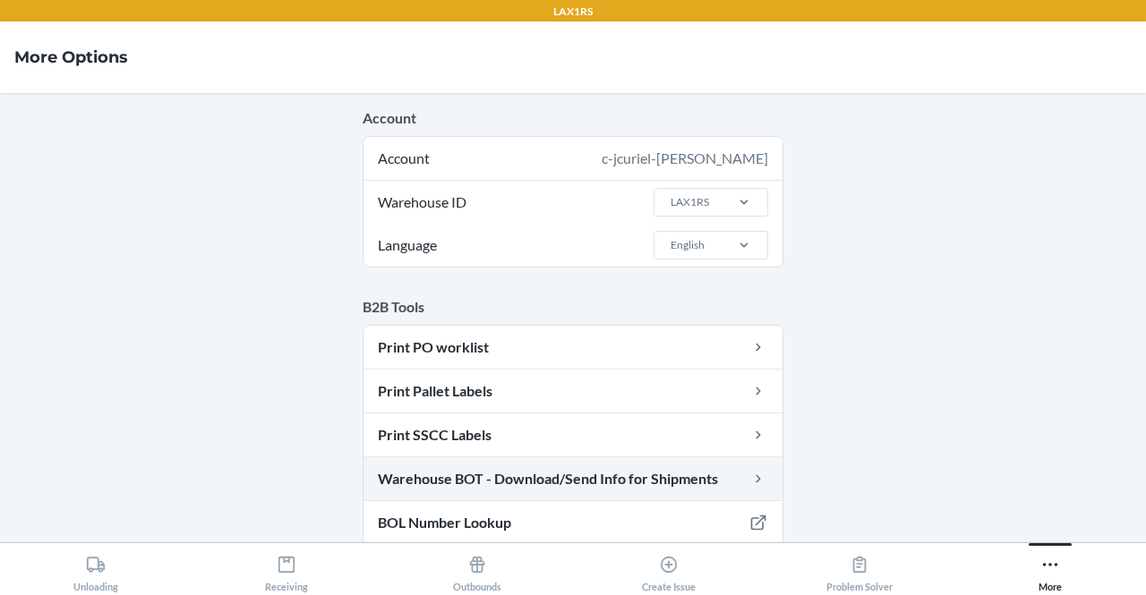
click at [585, 457] on link "Warehouse BOT - Download/Send Info for Shipments" at bounding box center [572, 478] width 419 height 43
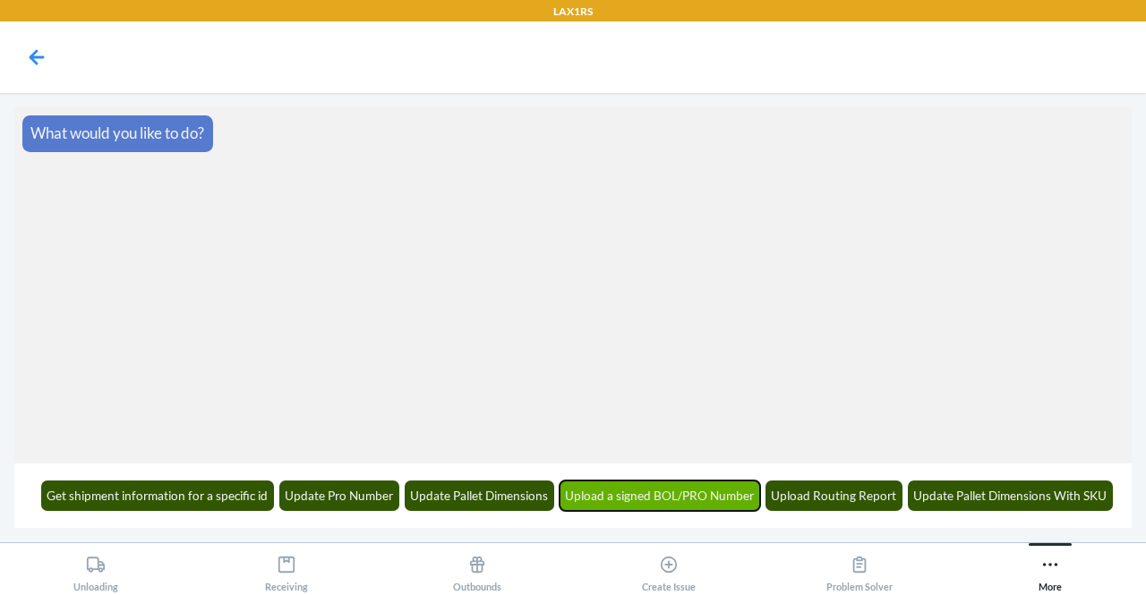
click at [610, 489] on button "Upload a signed BOL/PRO Number" at bounding box center [659, 496] width 201 height 30
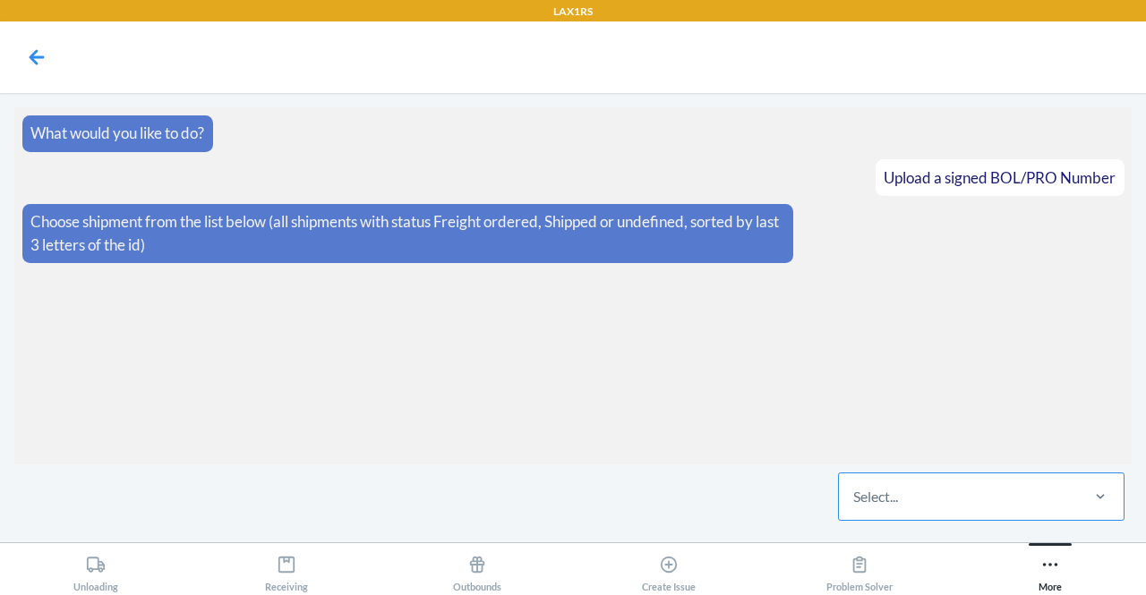
click at [977, 488] on div "Select..." at bounding box center [958, 496] width 238 height 47
click at [855, 488] on input "Select..." at bounding box center [854, 496] width 2 height 21
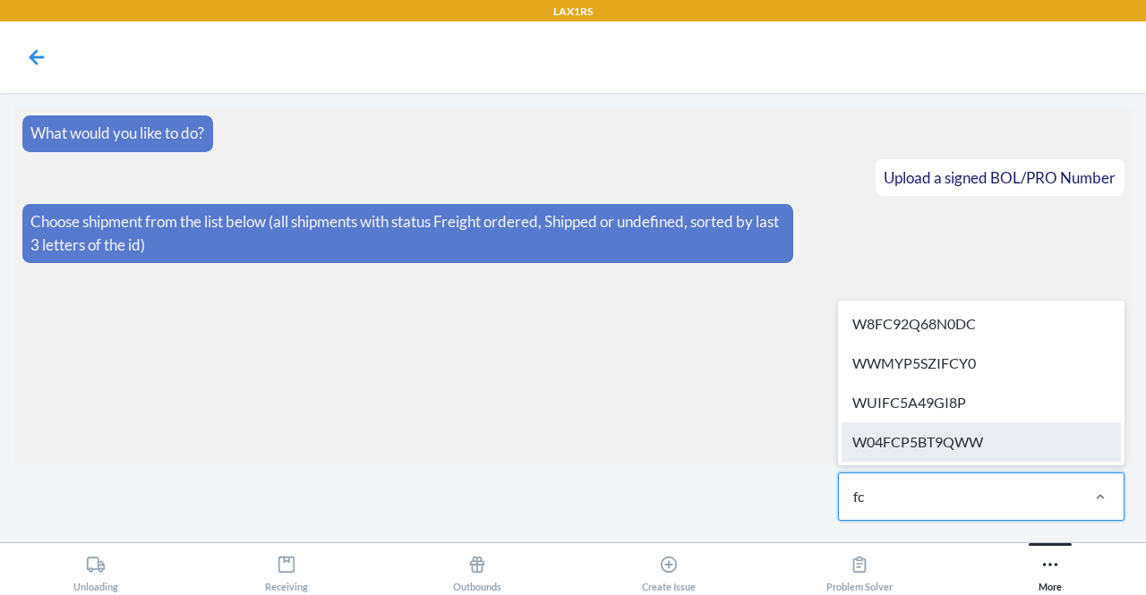
type input "fch"
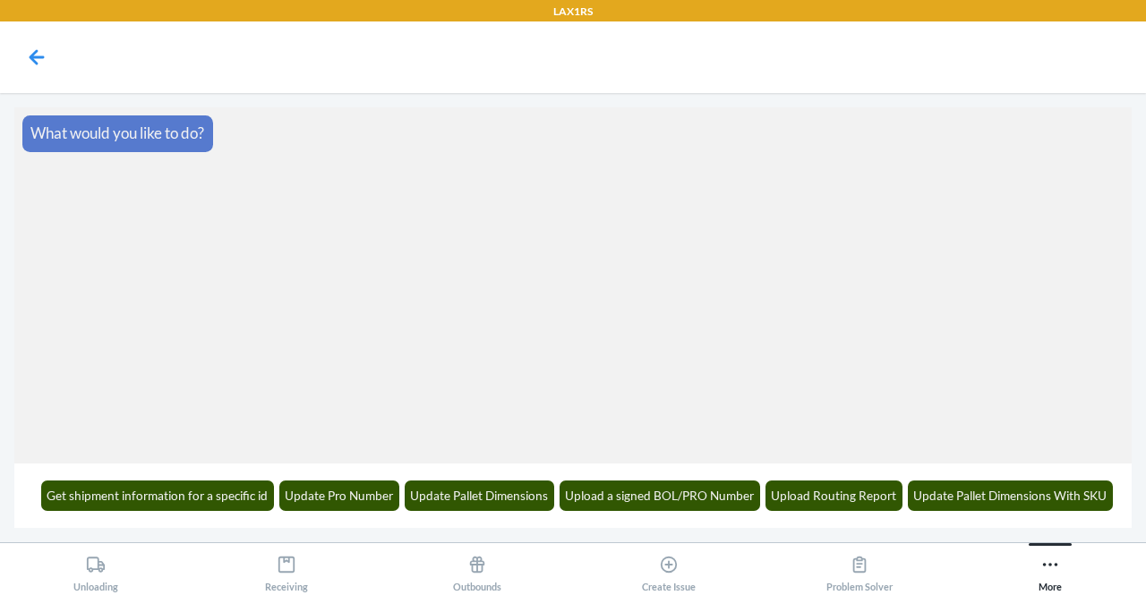
drag, startPoint x: 560, startPoint y: 1, endPoint x: 464, endPoint y: 203, distance: 224.2
click at [464, 203] on section "What would you like to do?" at bounding box center [572, 285] width 1117 height 356
